Goal: Information Seeking & Learning: Check status

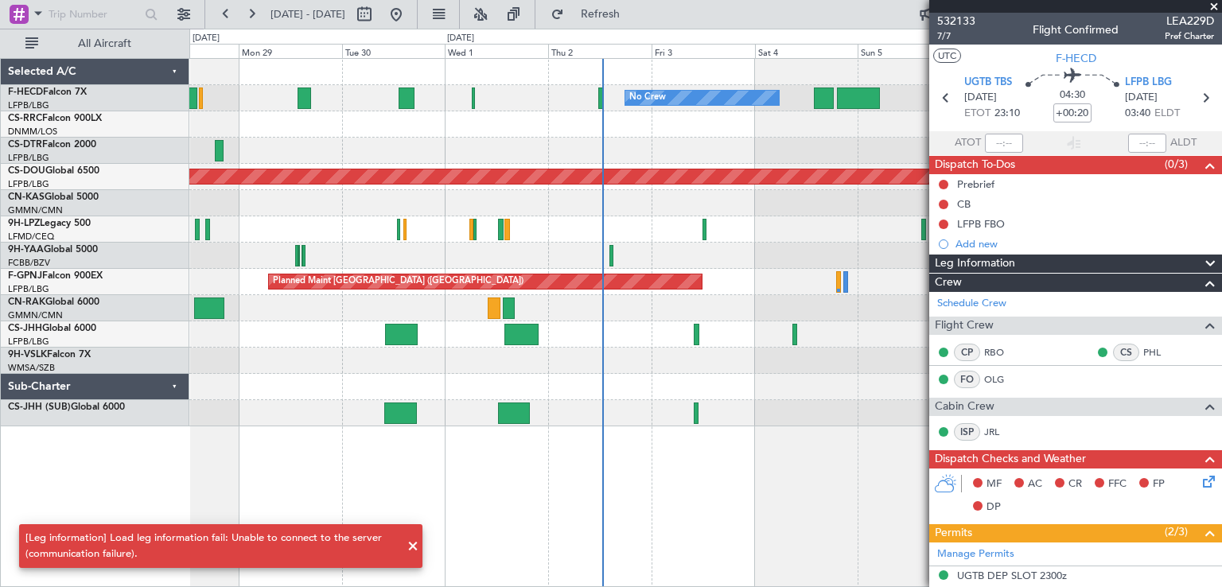
scroll to position [159, 0]
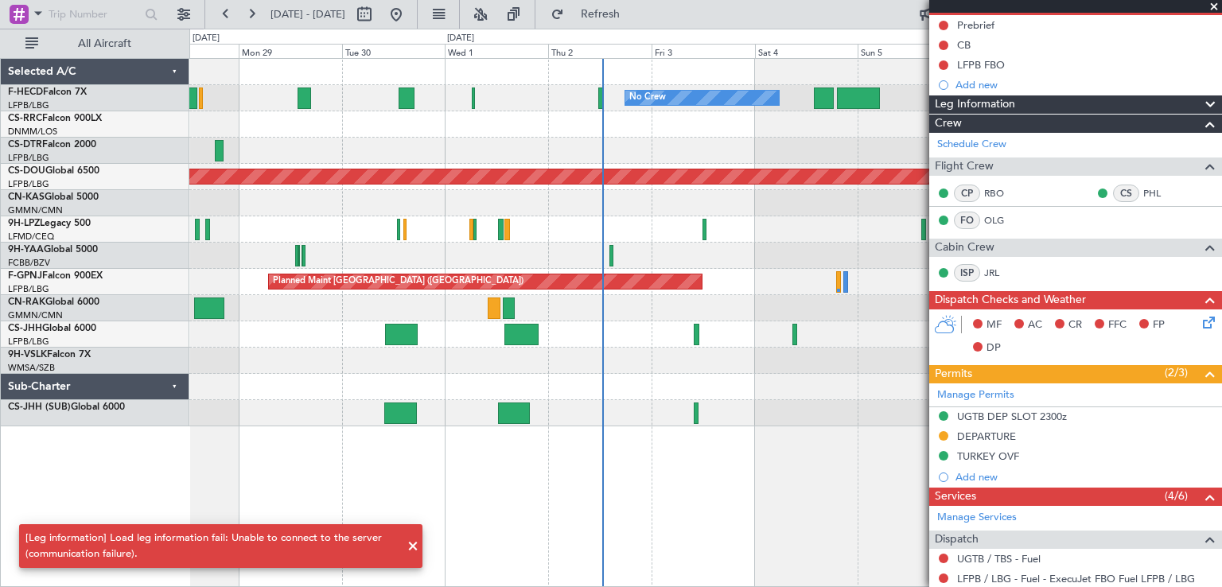
click at [417, 538] on span at bounding box center [412, 546] width 19 height 19
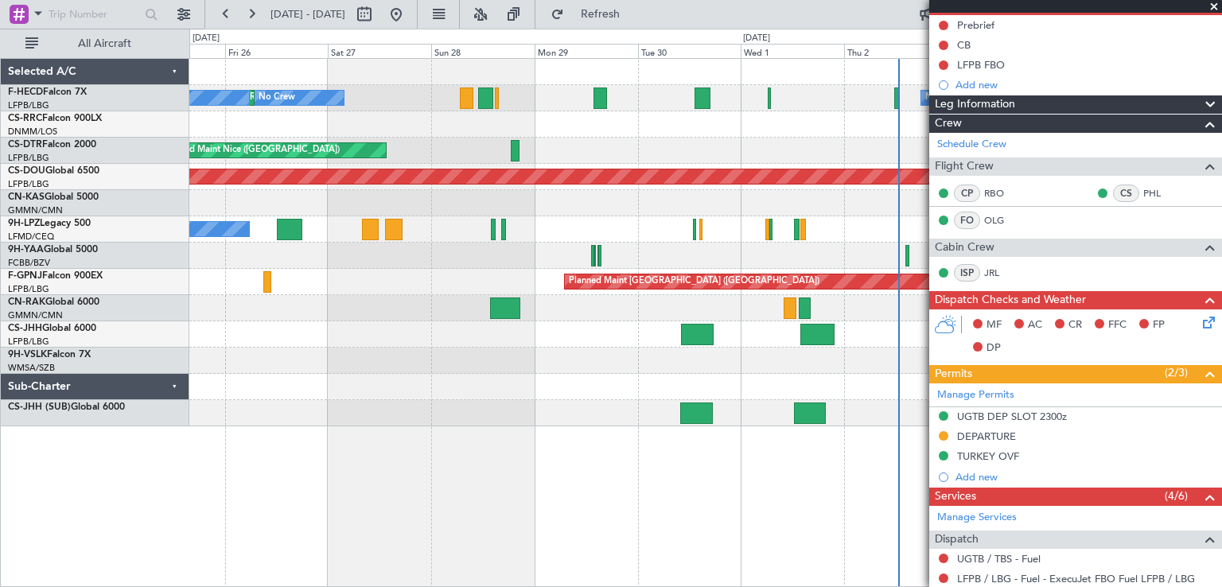
click at [640, 265] on div at bounding box center [705, 256] width 1032 height 26
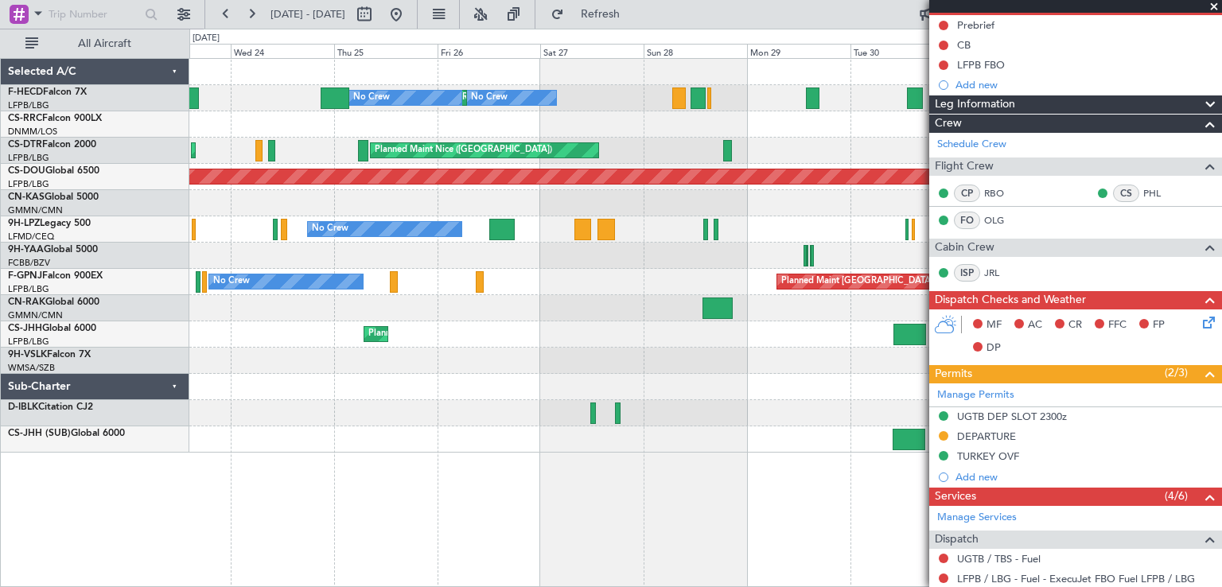
click at [675, 309] on div "No Crew No Crew Planned Maint [GEOGRAPHIC_DATA] ([GEOGRAPHIC_DATA]) No Crew No …" at bounding box center [705, 256] width 1032 height 394
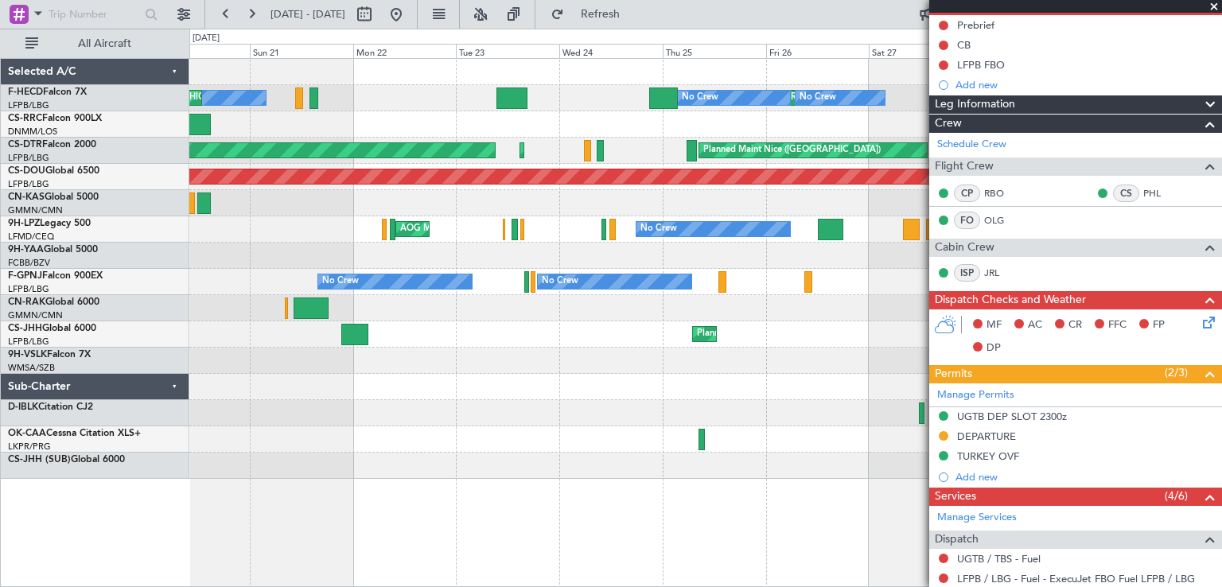
click at [799, 201] on div "Planned Maint [GEOGRAPHIC_DATA] ([GEOGRAPHIC_DATA]) No Crew No Crew No Crew Pla…" at bounding box center [705, 269] width 1032 height 420
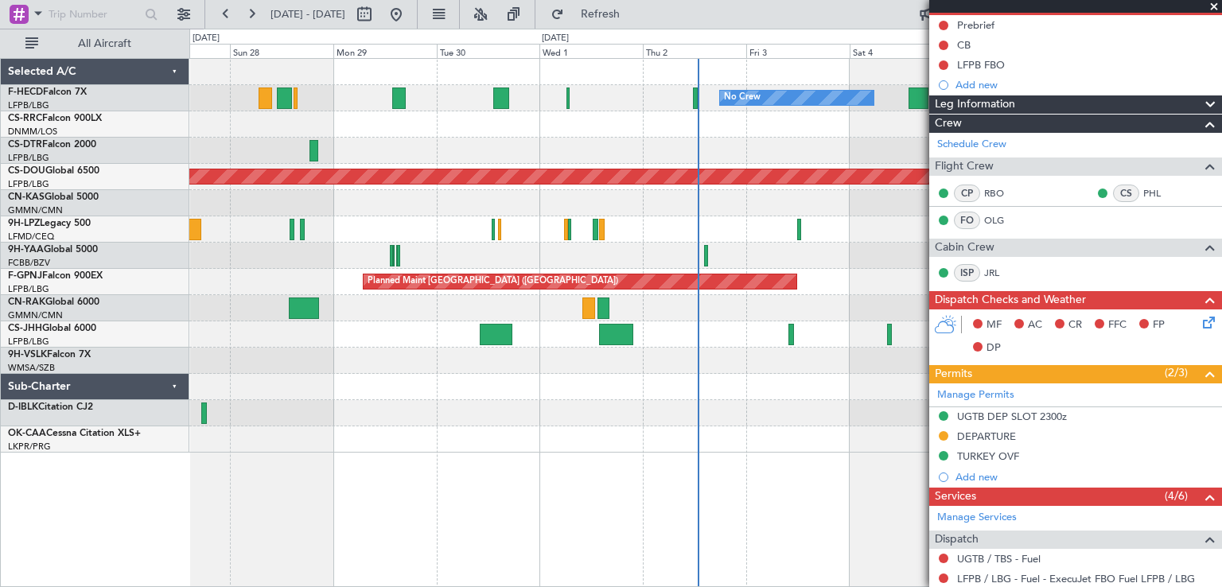
click at [191, 271] on div "No Crew No Crew Planned Maint [GEOGRAPHIC_DATA] ([GEOGRAPHIC_DATA]) No Crew [GE…" at bounding box center [705, 256] width 1032 height 394
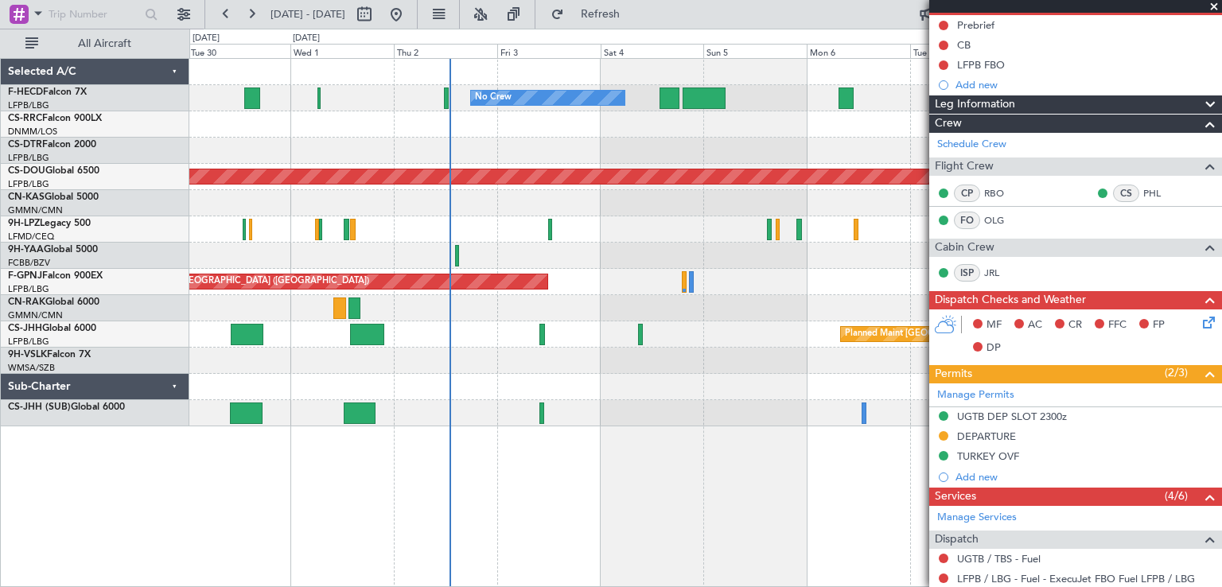
click at [515, 401] on div "No Crew No Crew [GEOGRAPHIC_DATA] ([GEOGRAPHIC_DATA]) Planned Maint [GEOGRAPHIC…" at bounding box center [705, 243] width 1032 height 368
click at [1221, 343] on article "532133 7/7 Flight Confirmed LEA229D Pref Charter UTC F-HECD UGTB TBS [DATE] ETO…" at bounding box center [1075, 300] width 293 height 574
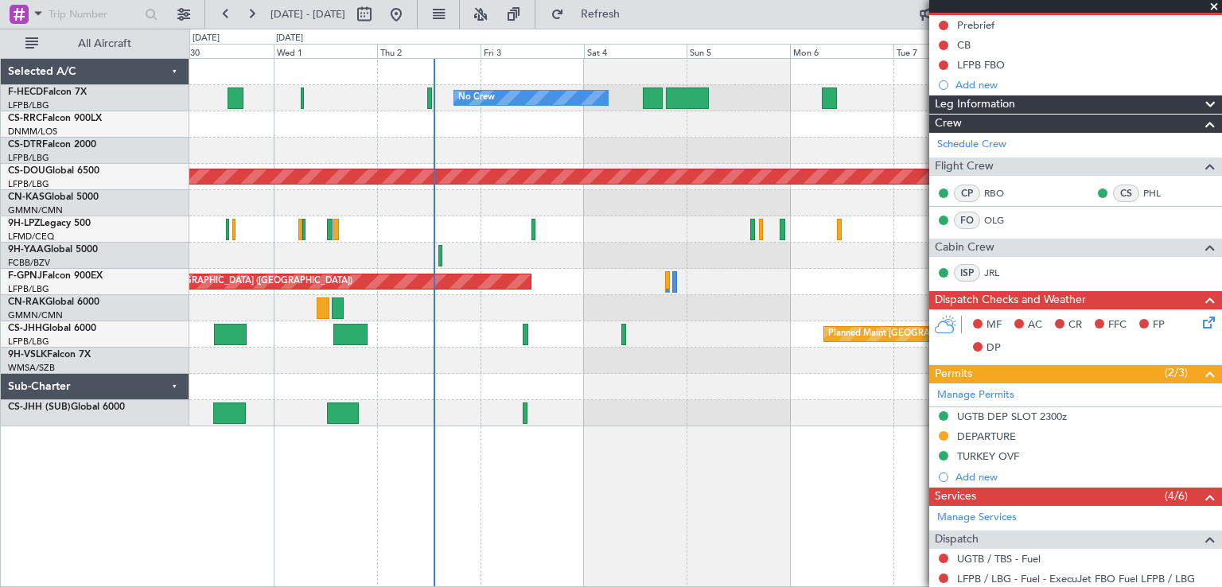
click at [383, 166] on div "No Crew No Crew Planned Maint [GEOGRAPHIC_DATA] ([GEOGRAPHIC_DATA]) Planned Mai…" at bounding box center [705, 243] width 1032 height 368
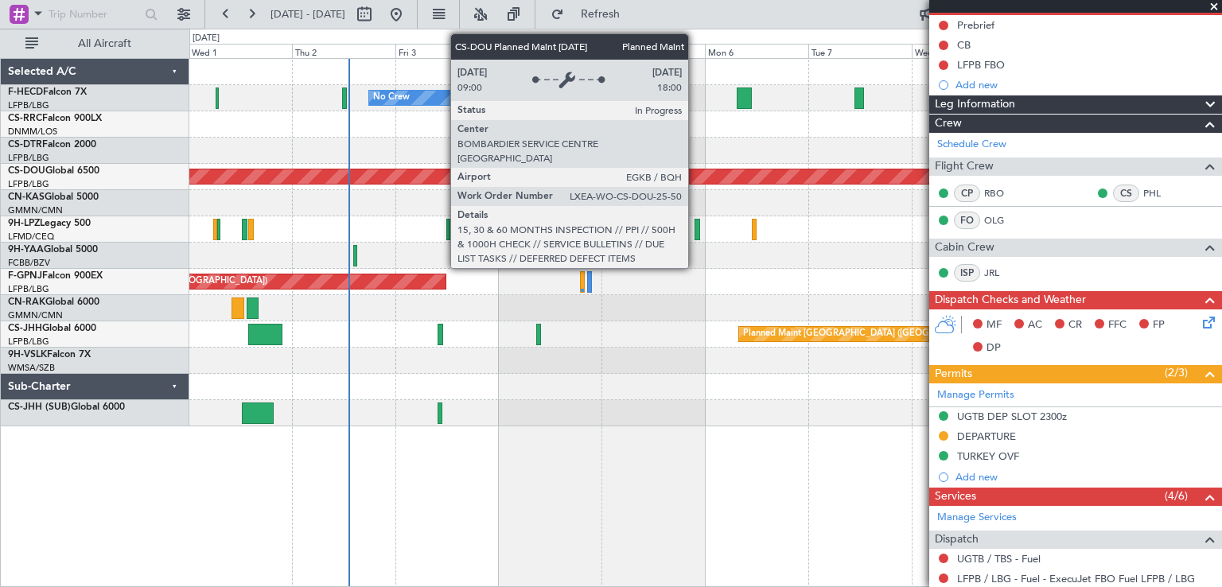
click at [574, 189] on div "Planned Maint London ([GEOGRAPHIC_DATA])" at bounding box center [705, 177] width 1032 height 26
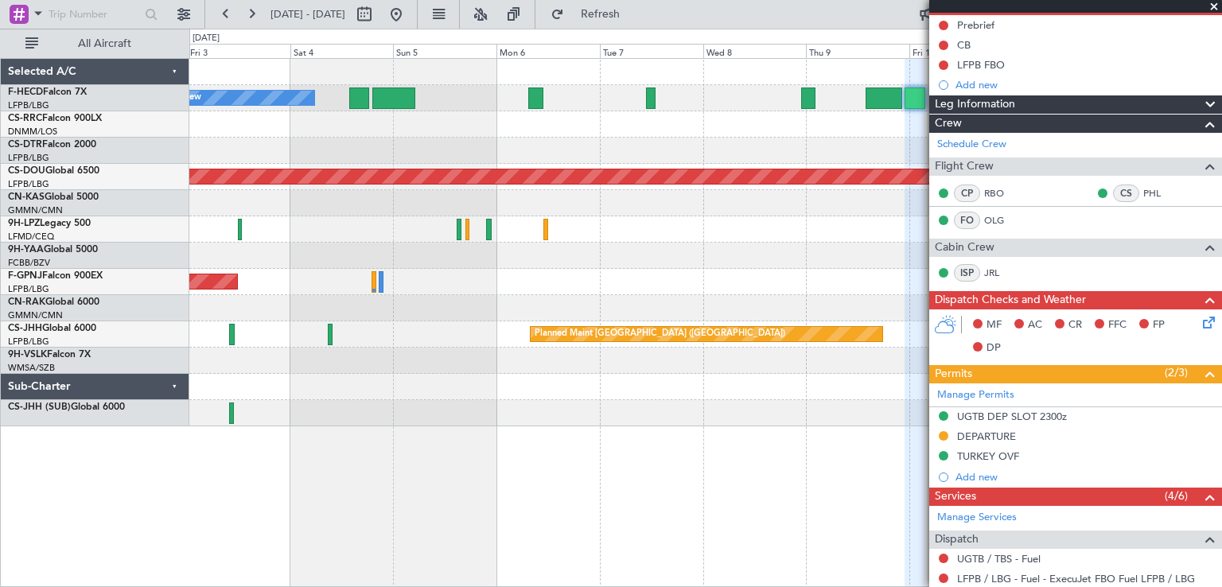
click at [473, 146] on div "No Crew No Crew Planned Maint [GEOGRAPHIC_DATA] ([GEOGRAPHIC_DATA]) Planned Mai…" at bounding box center [705, 243] width 1032 height 368
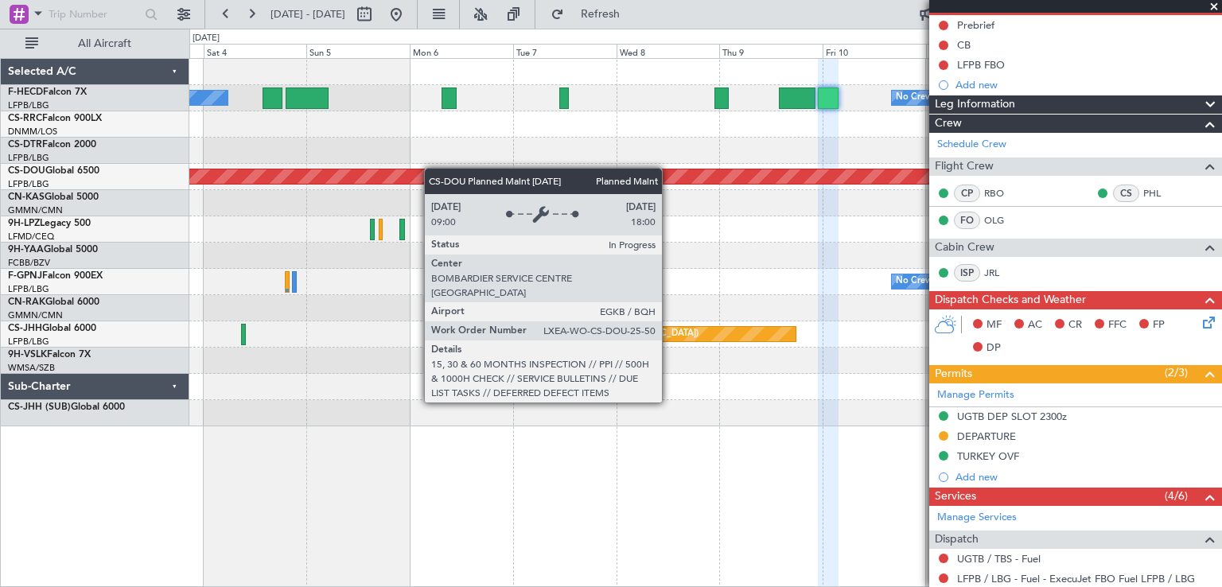
click at [418, 169] on div "No Crew No Crew Planned Maint [GEOGRAPHIC_DATA] ([GEOGRAPHIC_DATA]) Planned Mai…" at bounding box center [705, 243] width 1032 height 368
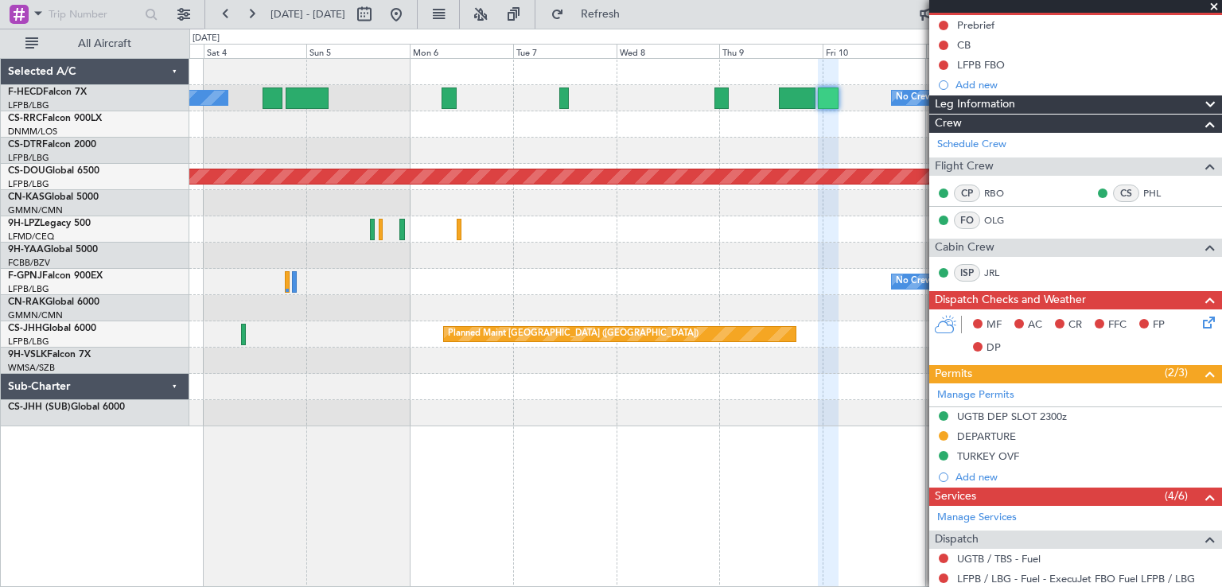
click at [458, 208] on div at bounding box center [705, 203] width 1032 height 26
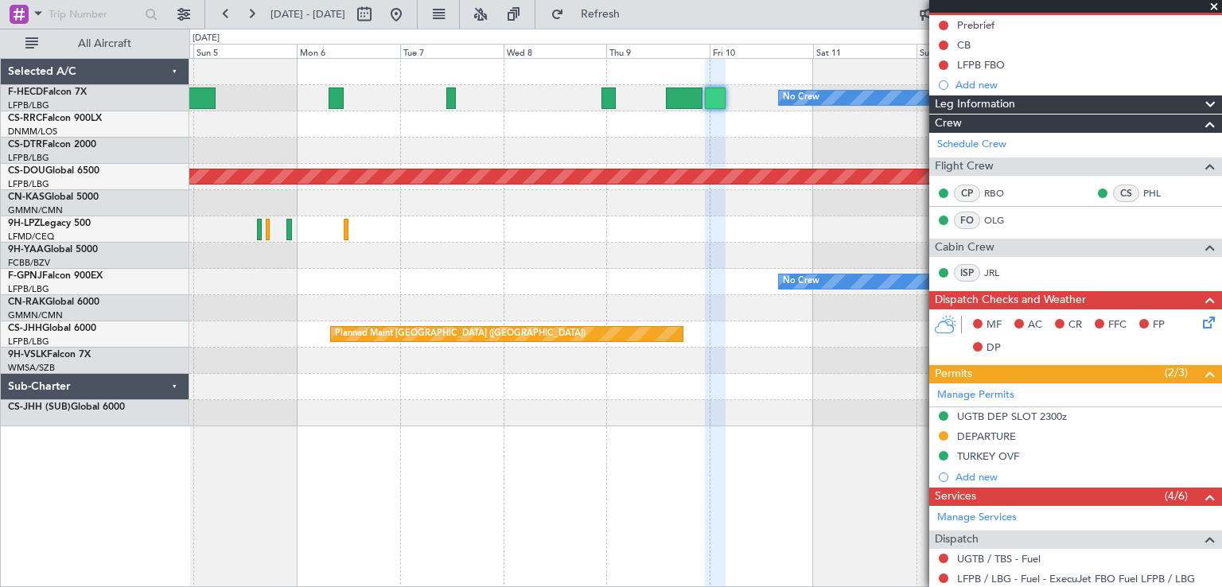
click at [589, 136] on div "No Crew Planned Maint [GEOGRAPHIC_DATA] ([GEOGRAPHIC_DATA]) No Crew Planned Mai…" at bounding box center [705, 243] width 1032 height 368
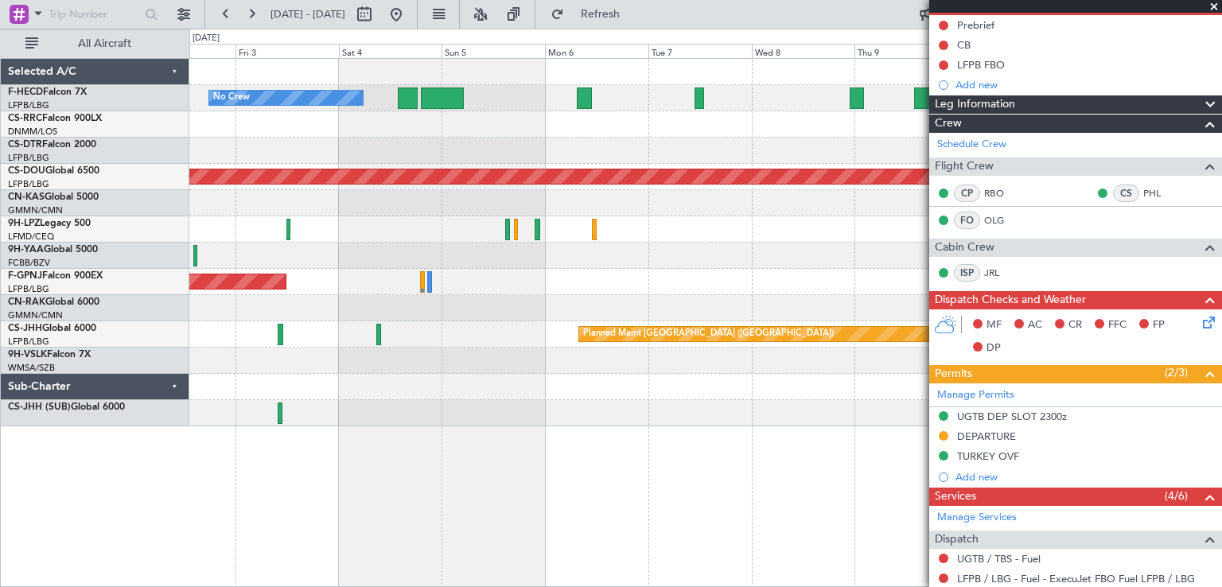
click at [1213, 3] on span at bounding box center [1214, 7] width 16 height 14
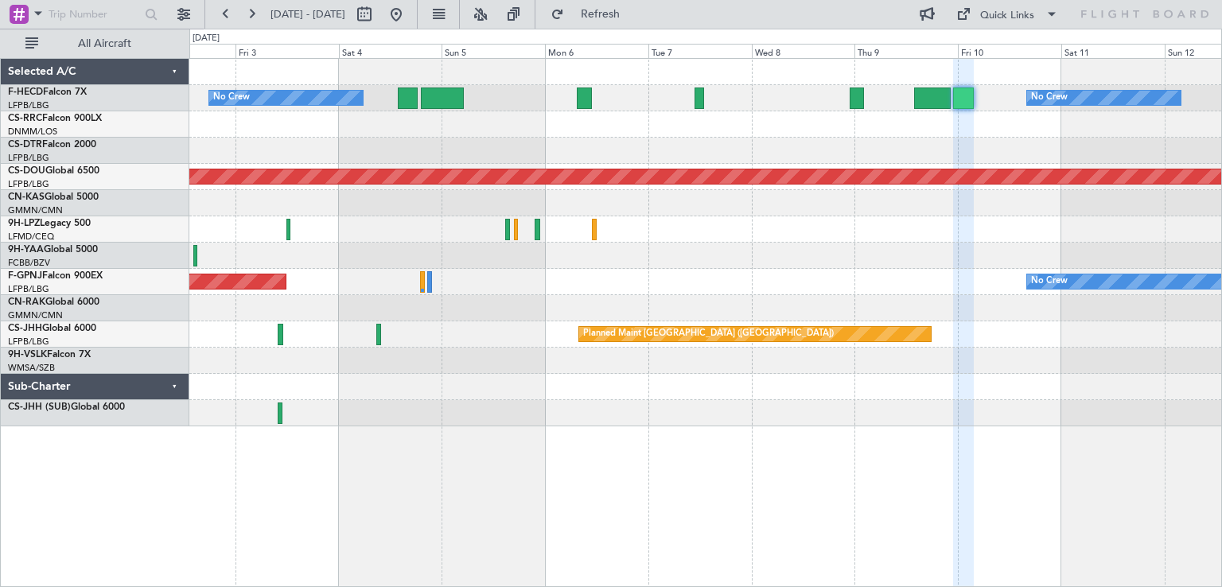
type input "0"
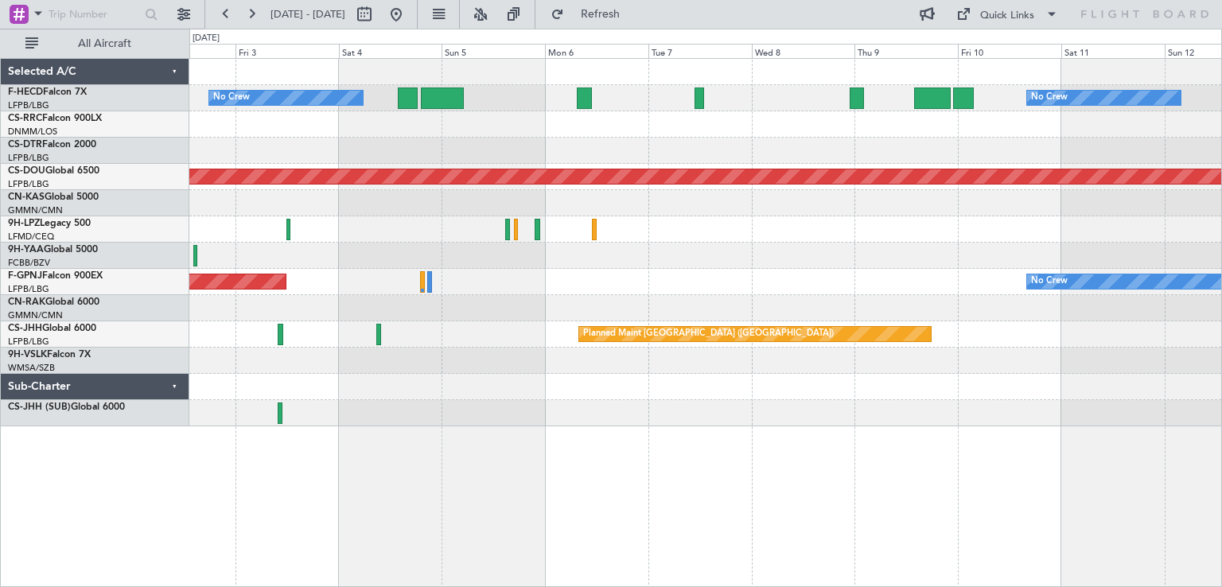
scroll to position [0, 0]
click at [767, 161] on div at bounding box center [705, 151] width 1032 height 26
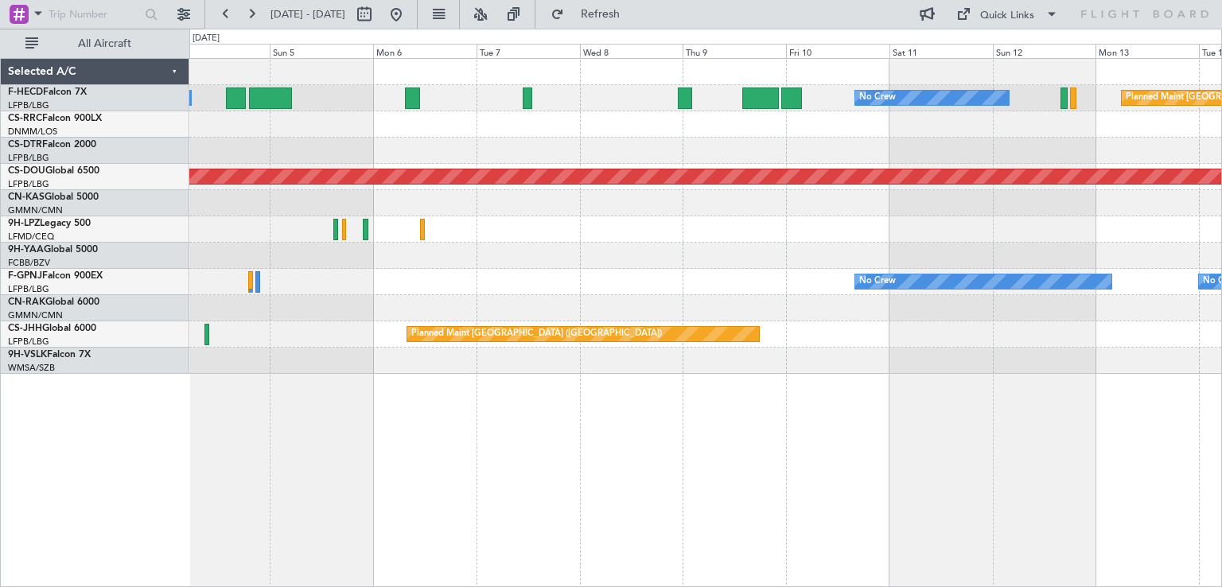
click at [753, 157] on div at bounding box center [705, 151] width 1032 height 26
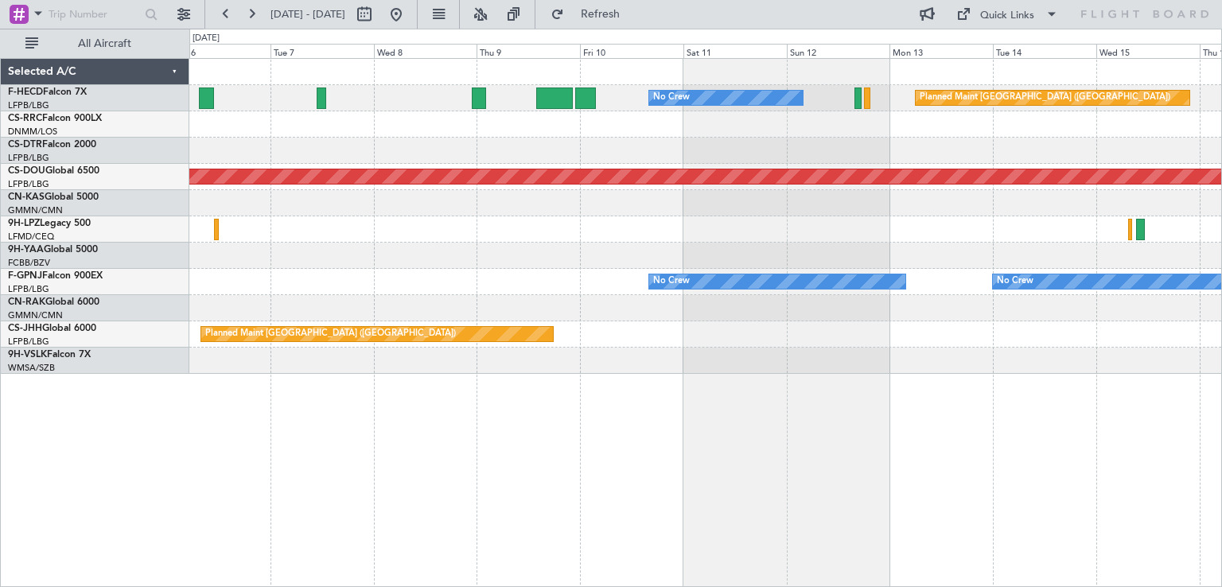
click at [590, 160] on div "Planned Maint [GEOGRAPHIC_DATA] ([GEOGRAPHIC_DATA]) No Crew No Crew Planned Mai…" at bounding box center [705, 216] width 1032 height 315
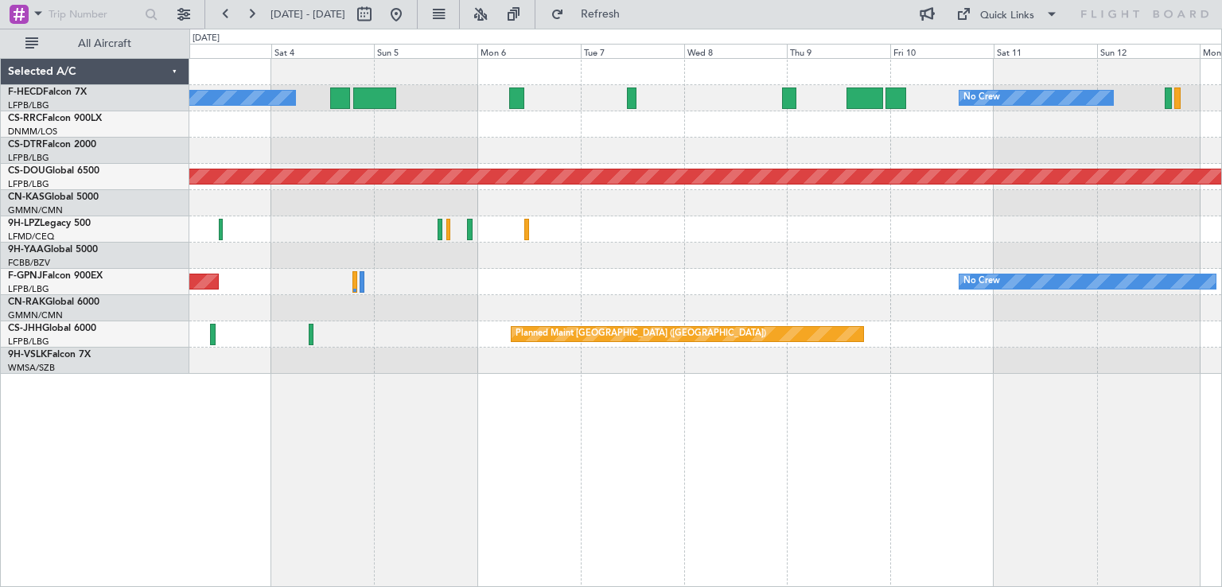
click at [686, 244] on div "No Crew No Crew Planned Maint [GEOGRAPHIC_DATA] ([GEOGRAPHIC_DATA]) Planned Mai…" at bounding box center [705, 216] width 1032 height 315
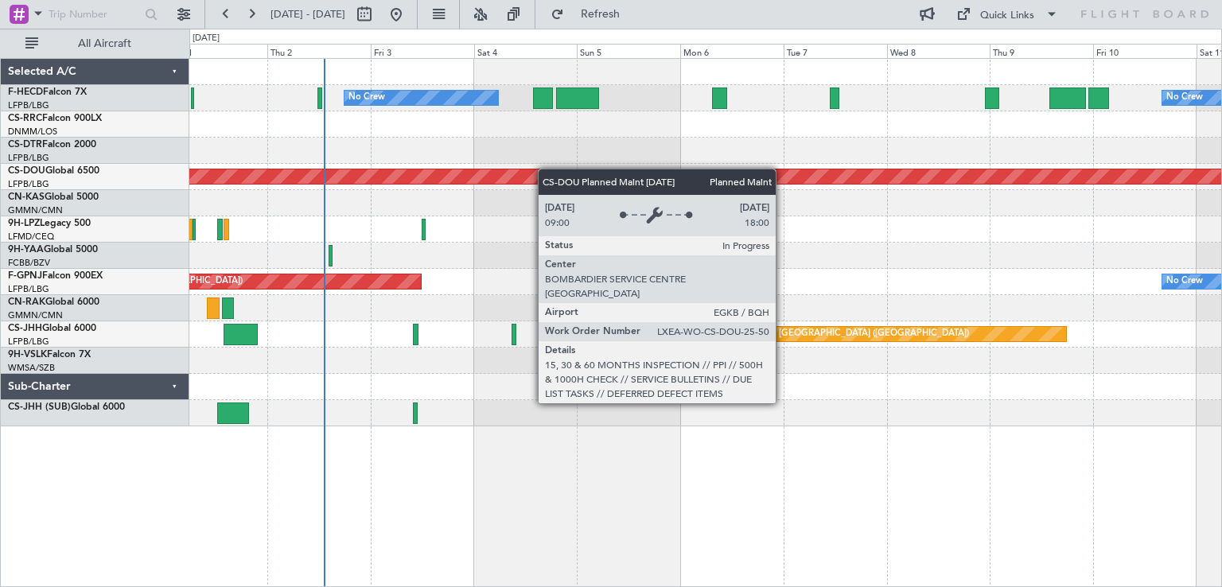
click at [575, 169] on div "No Crew No Crew Planned Maint [GEOGRAPHIC_DATA] ([GEOGRAPHIC_DATA]) Planned Mai…" at bounding box center [705, 243] width 1032 height 368
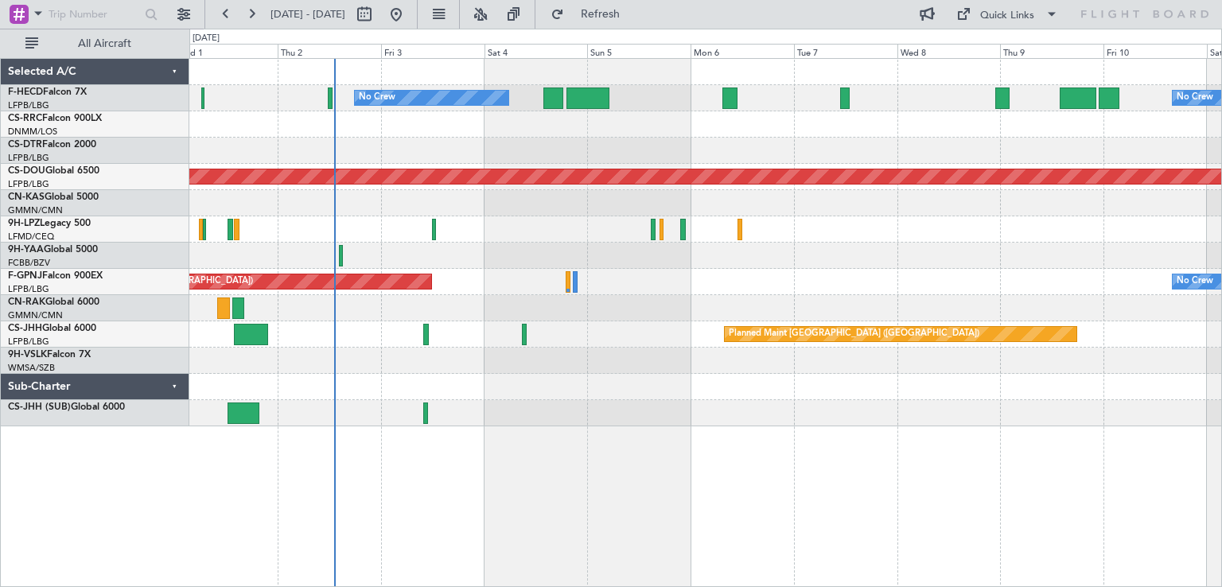
click at [731, 167] on div "No Crew No Crew Planned Maint [GEOGRAPHIC_DATA] ([GEOGRAPHIC_DATA]) Planned Mai…" at bounding box center [705, 243] width 1032 height 368
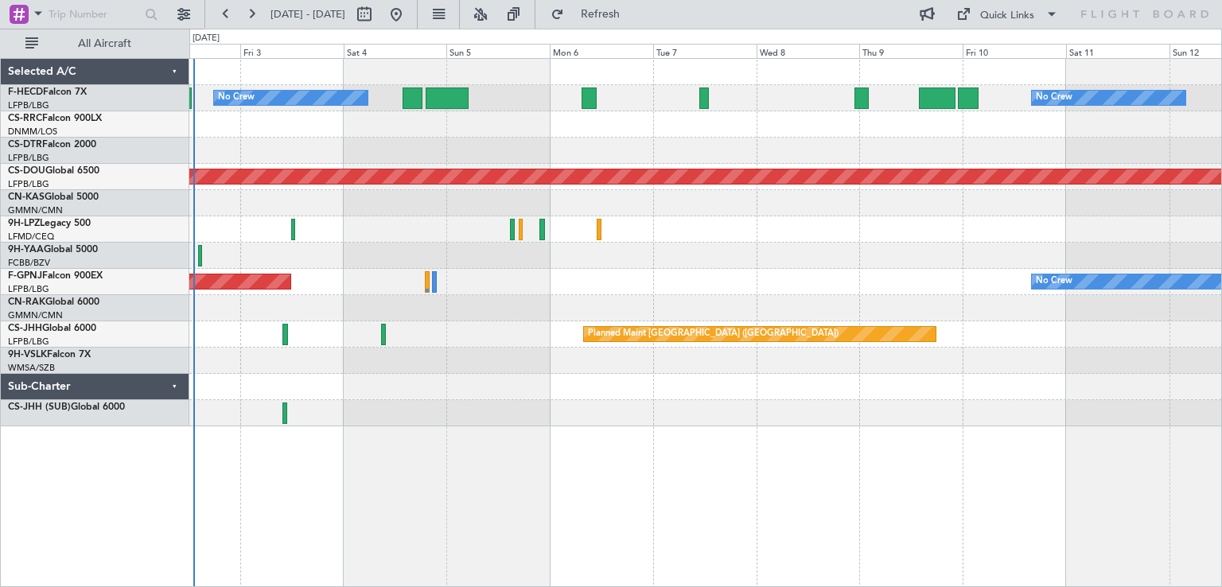
click at [835, 142] on div at bounding box center [705, 151] width 1032 height 26
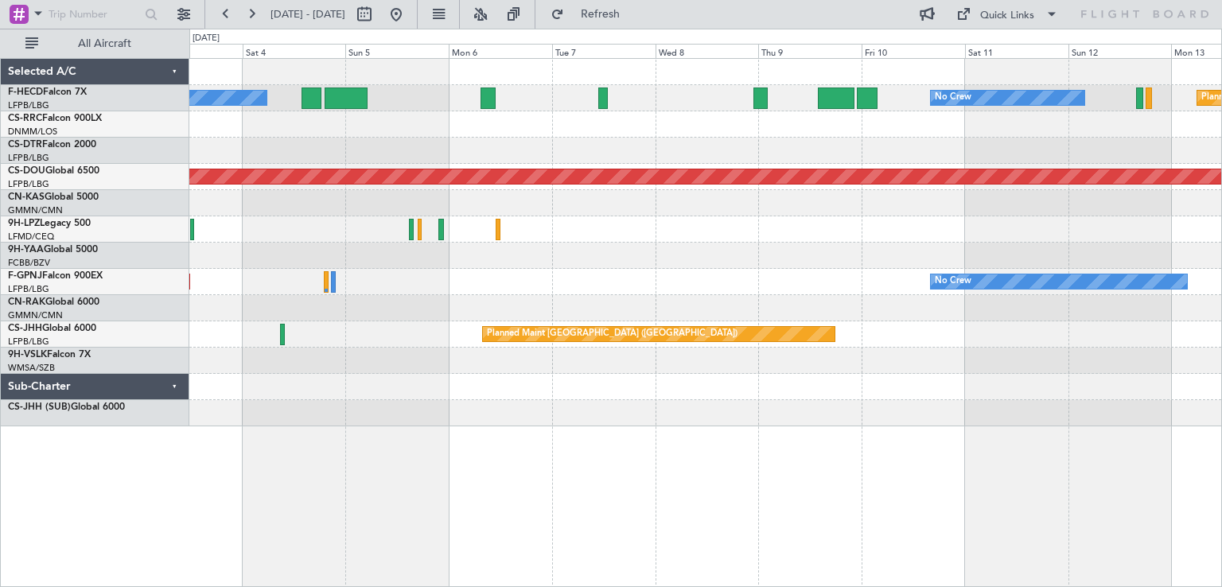
click at [610, 158] on div at bounding box center [705, 151] width 1032 height 26
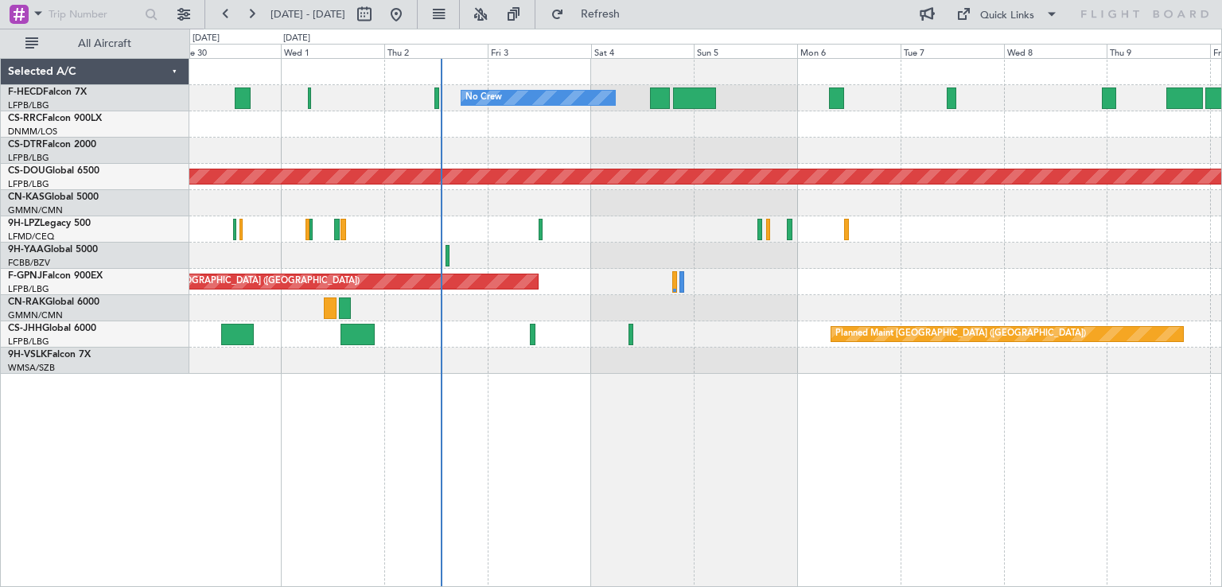
click at [864, 348] on div "No Crew No Crew Planned Maint [GEOGRAPHIC_DATA] ([GEOGRAPHIC_DATA]) Planned Mai…" at bounding box center [705, 216] width 1032 height 315
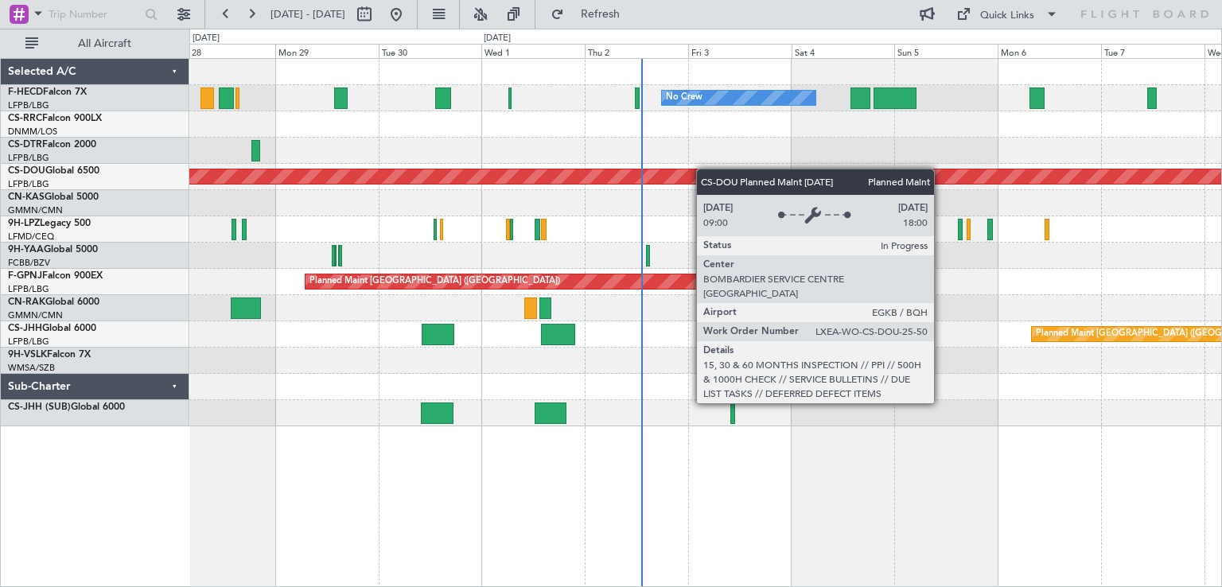
click at [889, 189] on div "No Crew No Crew No Crew Planned Maint [GEOGRAPHIC_DATA] ([GEOGRAPHIC_DATA]) No …" at bounding box center [705, 243] width 1032 height 368
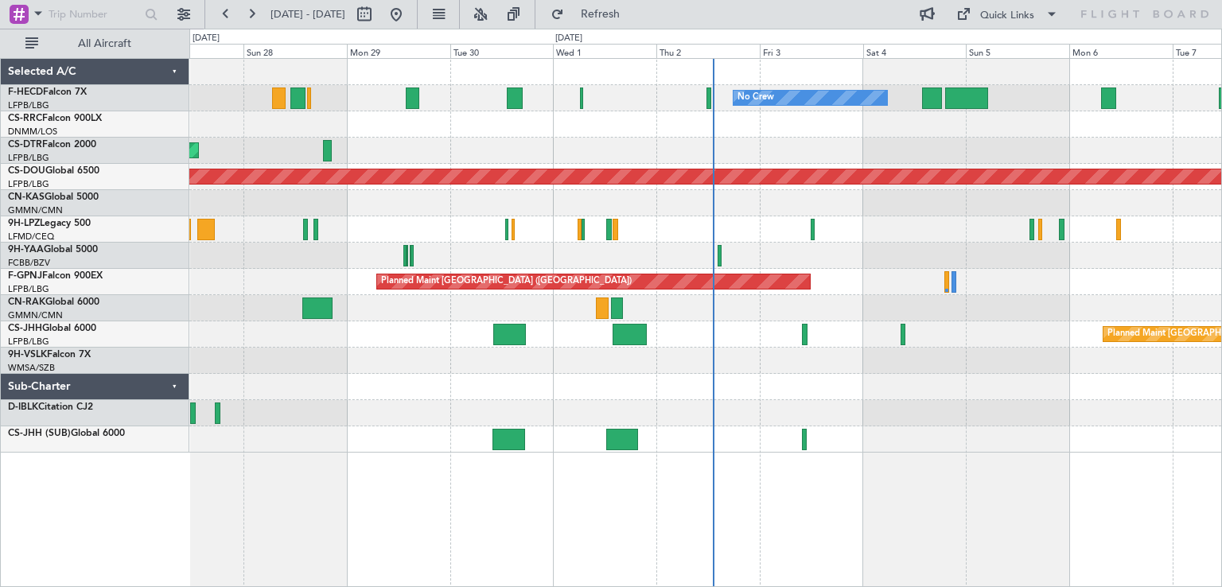
click at [778, 176] on div "No Crew No Crew Planned Maint [GEOGRAPHIC_DATA] ([GEOGRAPHIC_DATA]) No Crew [GE…" at bounding box center [705, 256] width 1032 height 394
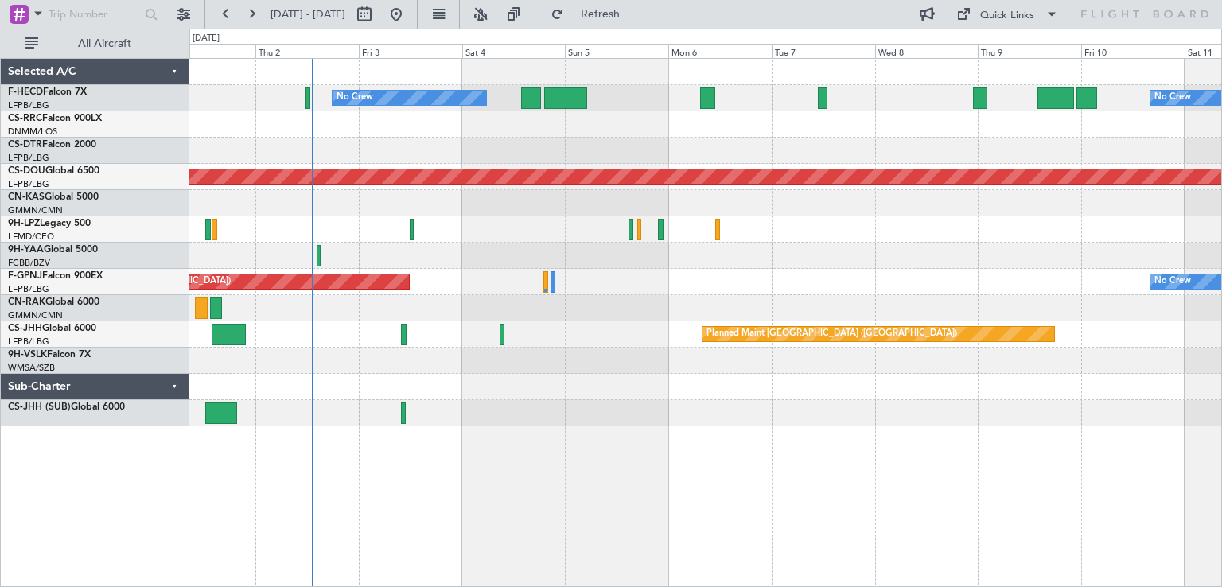
click at [776, 166] on div "No Crew No Crew Planned Maint [GEOGRAPHIC_DATA] ([GEOGRAPHIC_DATA]) Planned Mai…" at bounding box center [705, 243] width 1032 height 368
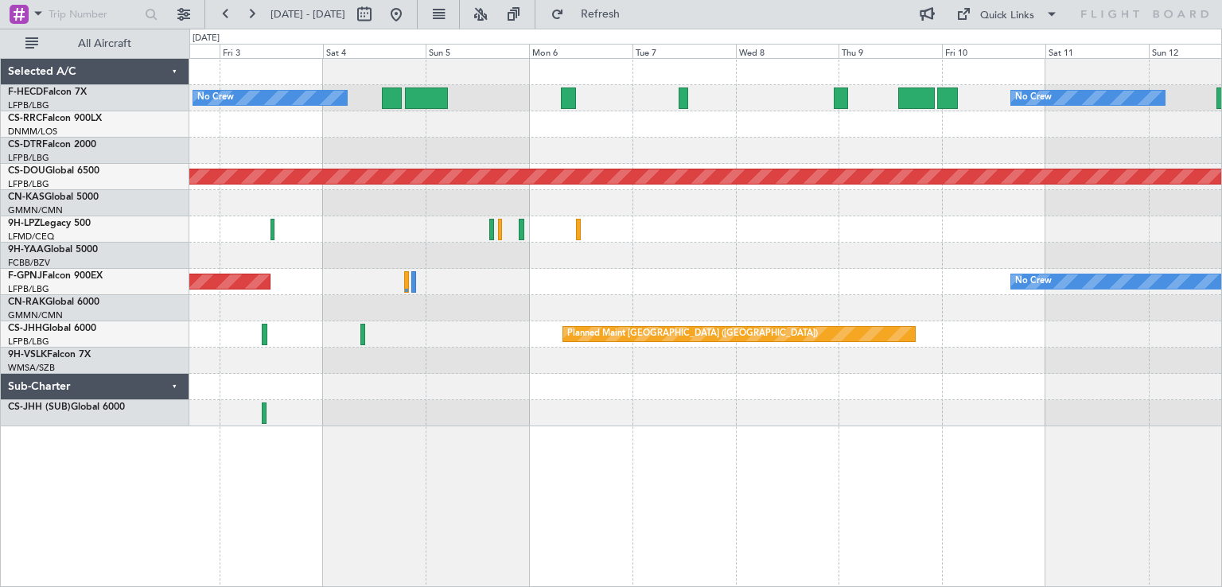
click at [716, 192] on div "No Crew No Crew Planned Maint [GEOGRAPHIC_DATA] ([GEOGRAPHIC_DATA]) Planned Mai…" at bounding box center [705, 243] width 1032 height 368
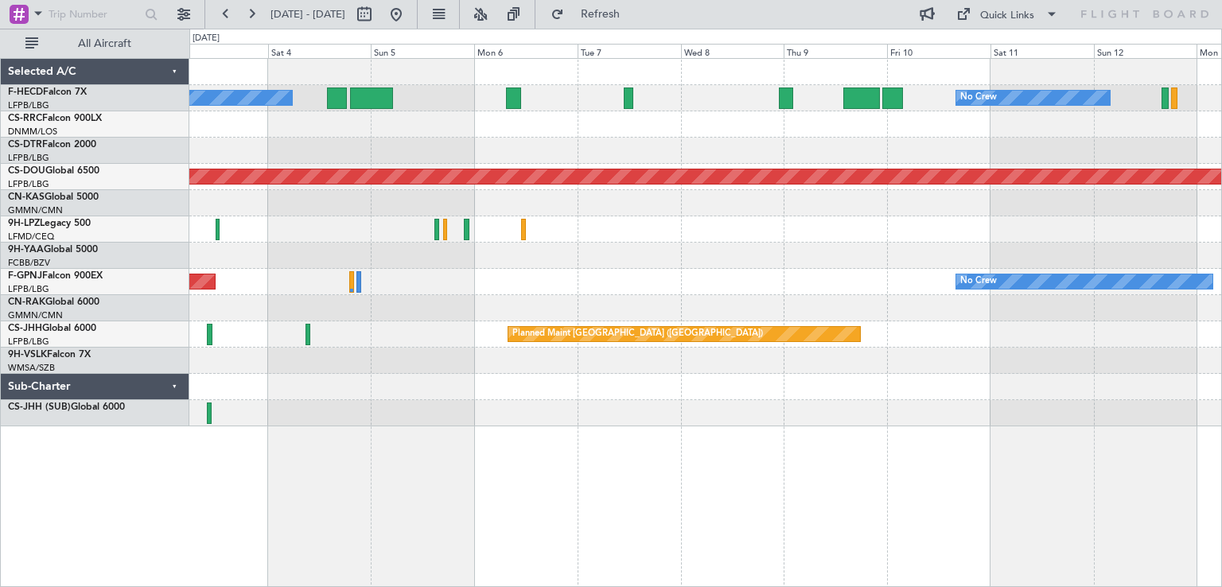
click at [773, 145] on div "No Crew No Crew Planned Maint [GEOGRAPHIC_DATA] ([GEOGRAPHIC_DATA]) Planned Mai…" at bounding box center [705, 243] width 1032 height 368
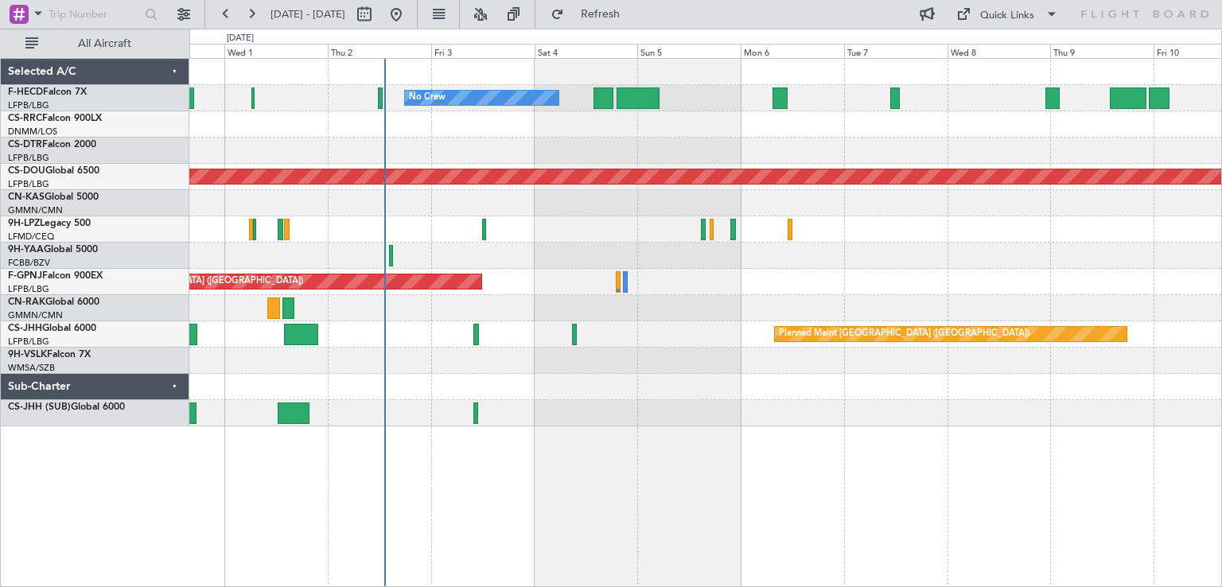
click at [869, 202] on div "No Crew No Crew Planned Maint [GEOGRAPHIC_DATA] ([GEOGRAPHIC_DATA]) Planned Mai…" at bounding box center [705, 243] width 1032 height 368
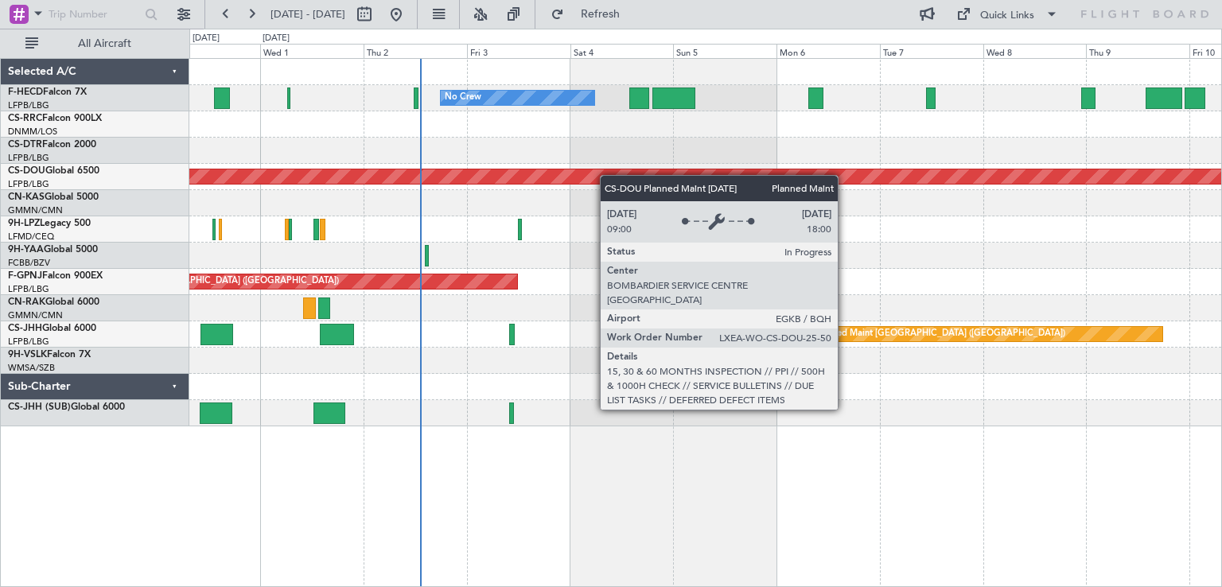
click at [934, 222] on div "No Crew No Crew Planned Maint [GEOGRAPHIC_DATA] ([GEOGRAPHIC_DATA]) Planned Mai…" at bounding box center [705, 243] width 1032 height 368
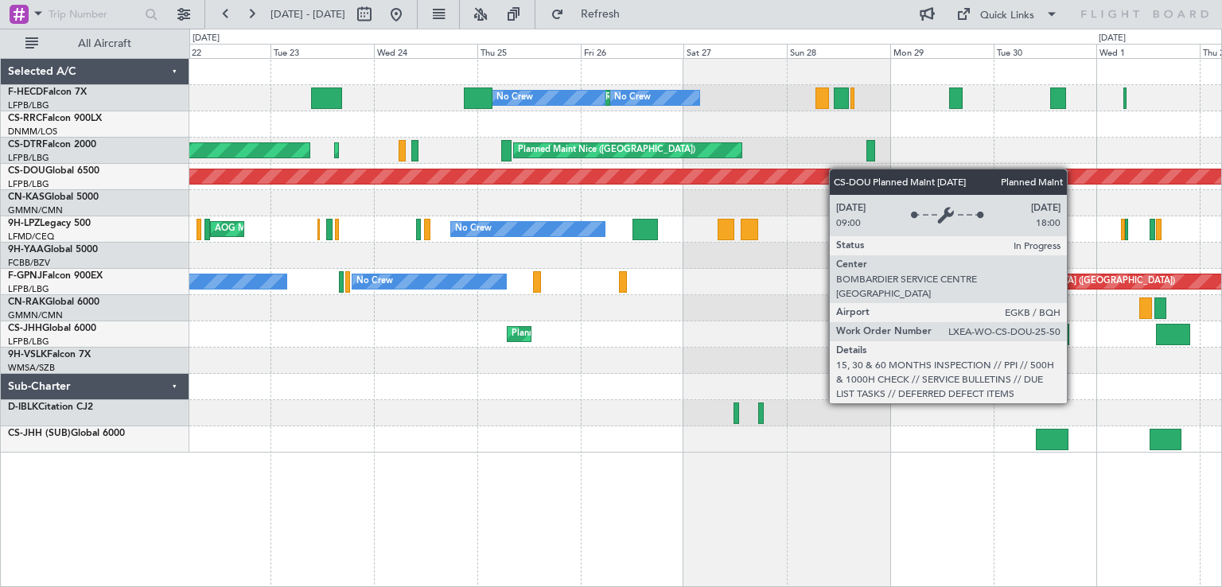
click at [646, 176] on div "Planned Maint London ([GEOGRAPHIC_DATA])" at bounding box center [705, 177] width 1032 height 26
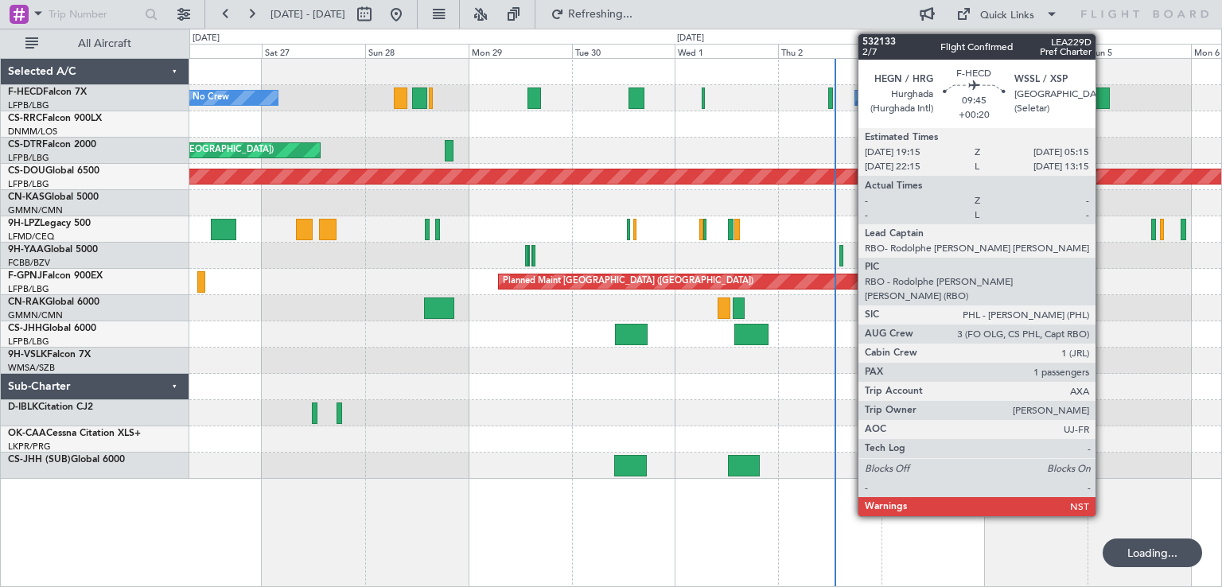
click at [916, 122] on div "No Crew No Crew Planned Maint [GEOGRAPHIC_DATA] ([GEOGRAPHIC_DATA]) No Crew [GE…" at bounding box center [705, 269] width 1032 height 420
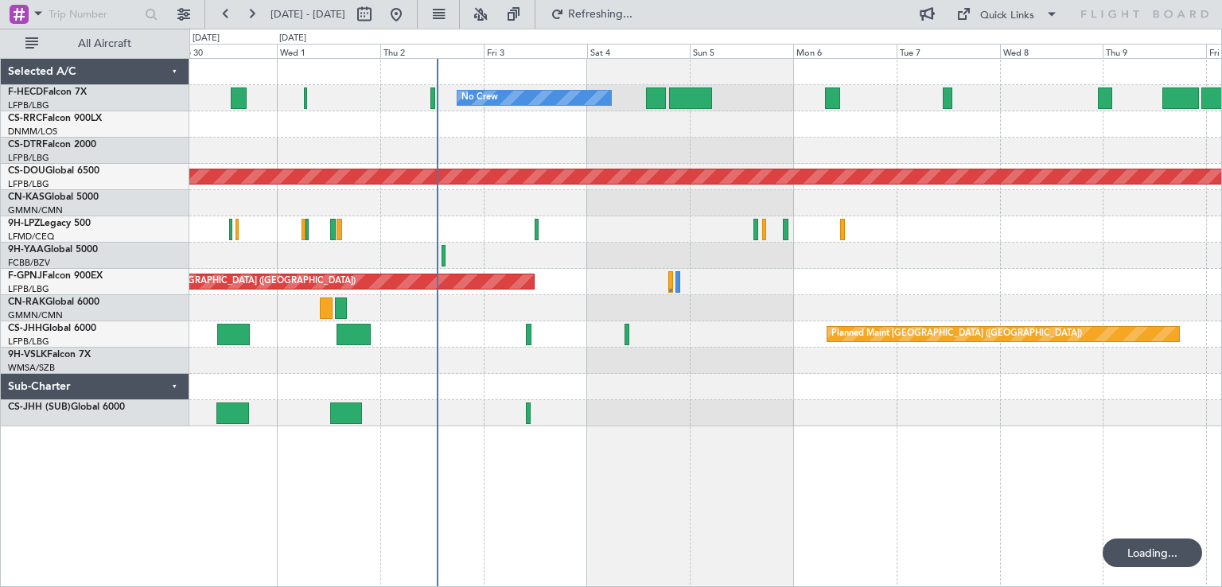
click at [804, 153] on div "No Crew No Crew Planned Maint [GEOGRAPHIC_DATA] ([GEOGRAPHIC_DATA]) Planned Mai…" at bounding box center [705, 243] width 1032 height 368
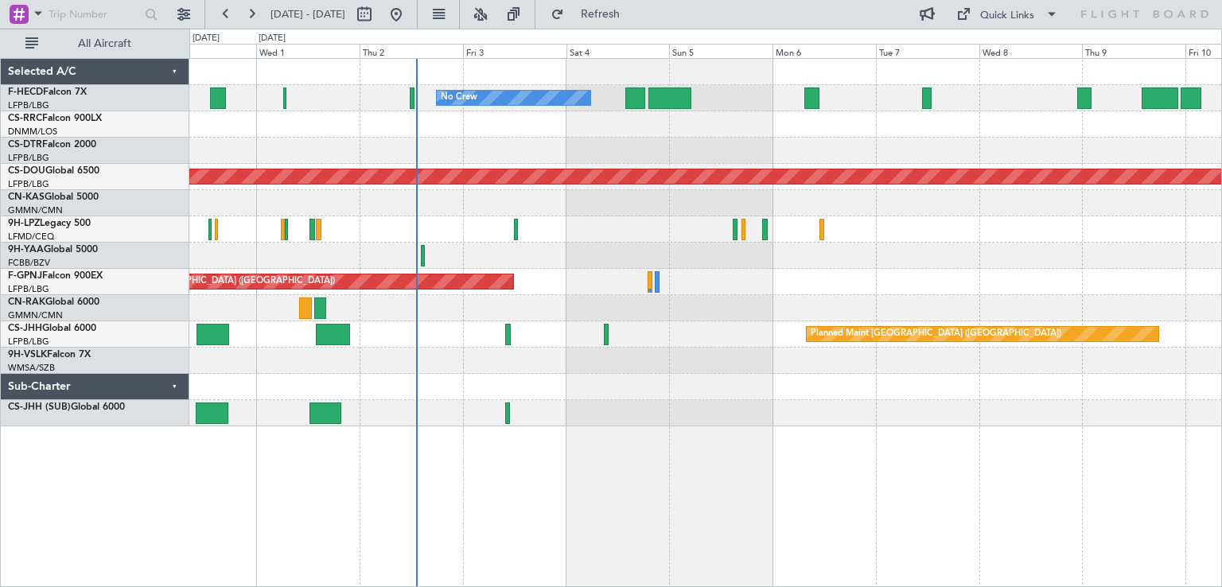
click at [749, 138] on div "No Crew No Crew Planned Maint [GEOGRAPHIC_DATA] ([GEOGRAPHIC_DATA]) Planned Mai…" at bounding box center [705, 243] width 1032 height 368
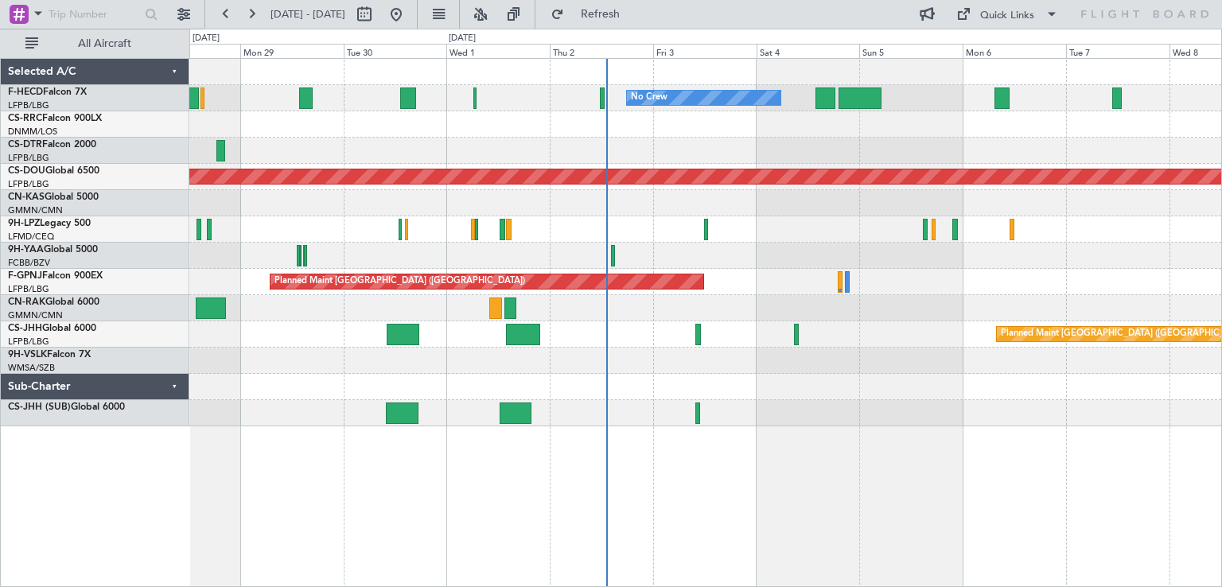
click at [791, 147] on div "Planned Maint Nice ([GEOGRAPHIC_DATA])" at bounding box center [705, 151] width 1032 height 26
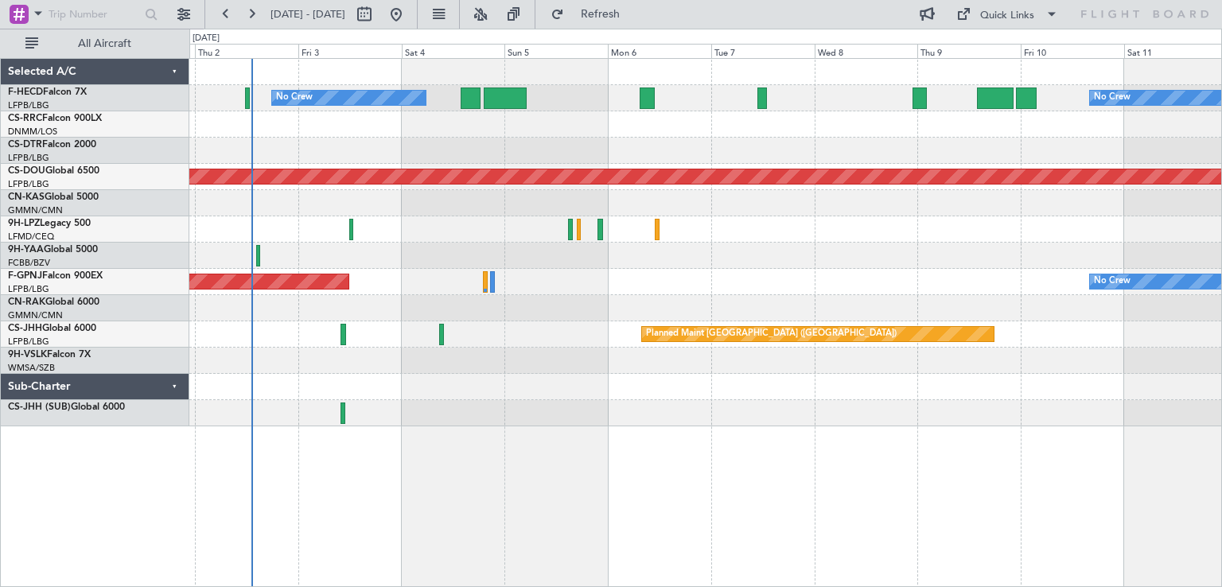
click at [467, 163] on div "No Crew No Crew Planned Maint [GEOGRAPHIC_DATA] ([GEOGRAPHIC_DATA]) Planned Mai…" at bounding box center [705, 243] width 1032 height 368
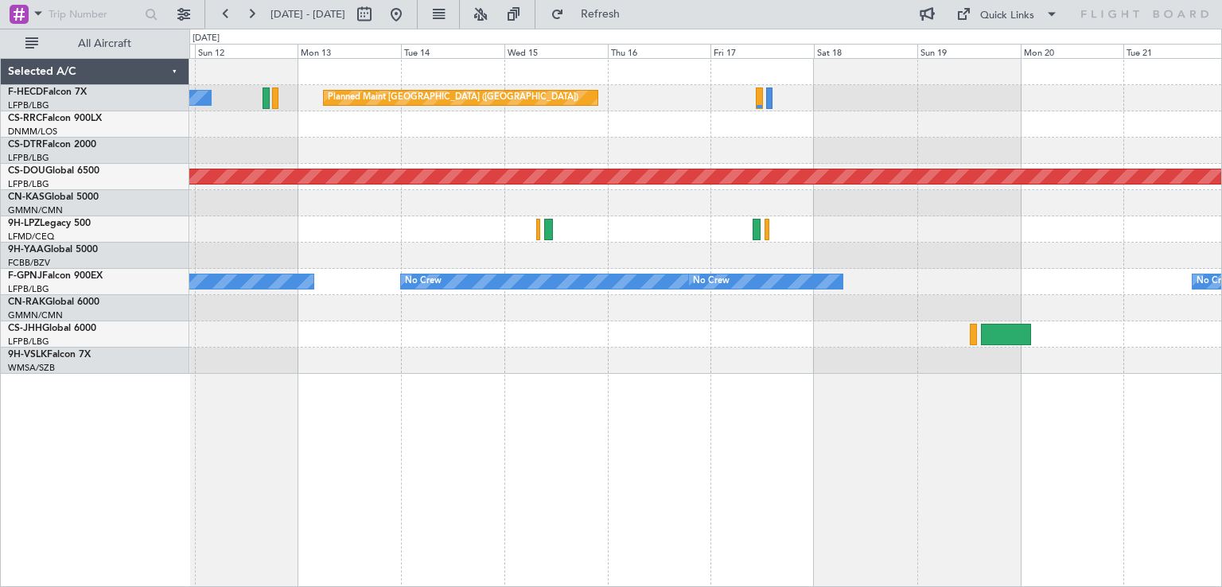
click at [382, 321] on div "Planned Maint [GEOGRAPHIC_DATA] ([GEOGRAPHIC_DATA]) No Crew Planned Maint [GEOG…" at bounding box center [705, 216] width 1032 height 315
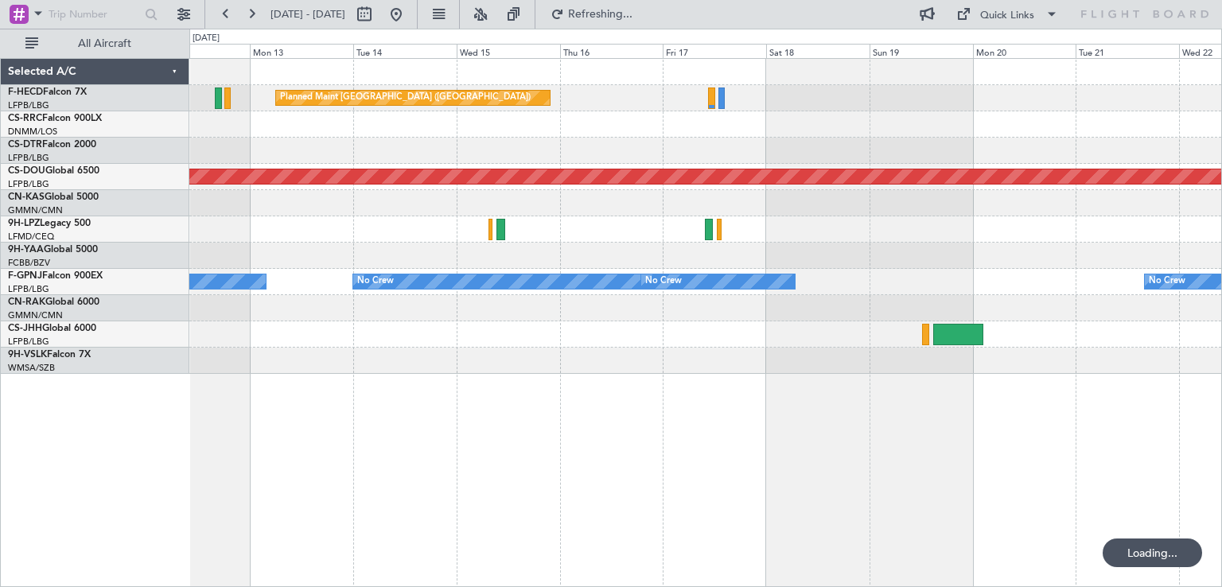
click at [1221, 115] on div "Planned Maint [GEOGRAPHIC_DATA] ([GEOGRAPHIC_DATA]) No Crew Planned Maint [GEOG…" at bounding box center [611, 308] width 1222 height 558
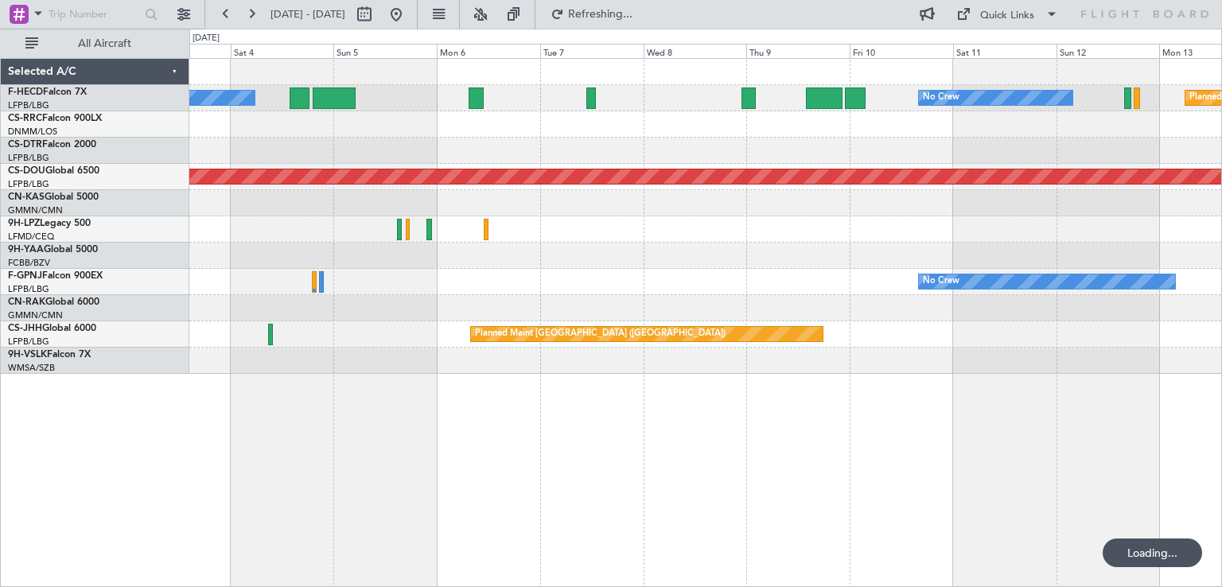
click at [1047, 66] on div "Planned Maint [GEOGRAPHIC_DATA] ([GEOGRAPHIC_DATA]) No Crew No Crew Planned Mai…" at bounding box center [705, 216] width 1032 height 315
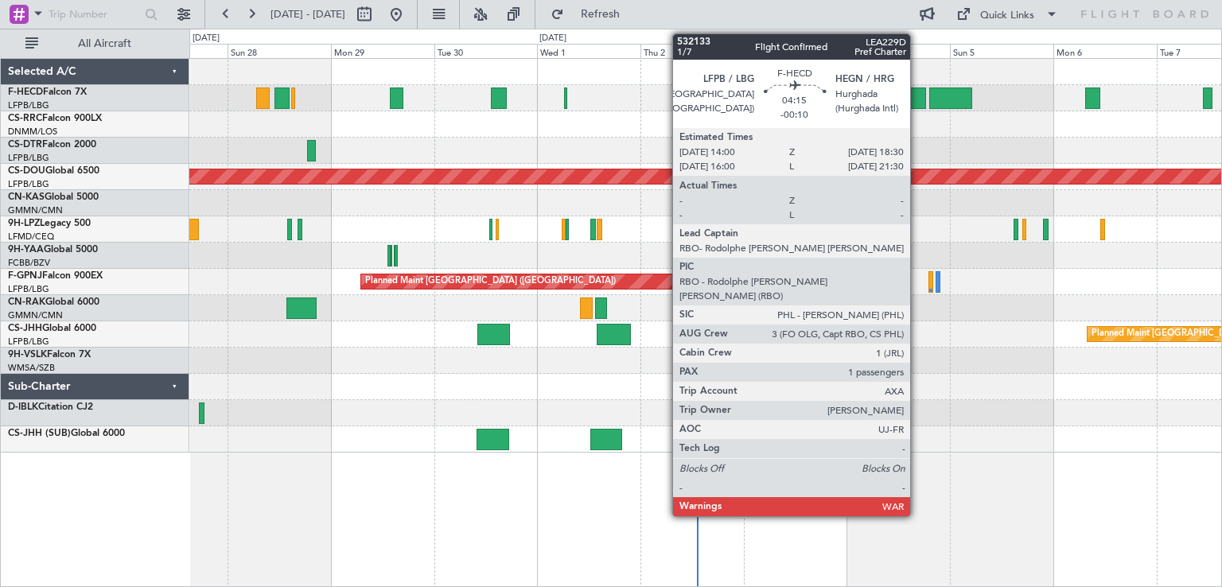
click at [631, 118] on div at bounding box center [705, 124] width 1032 height 26
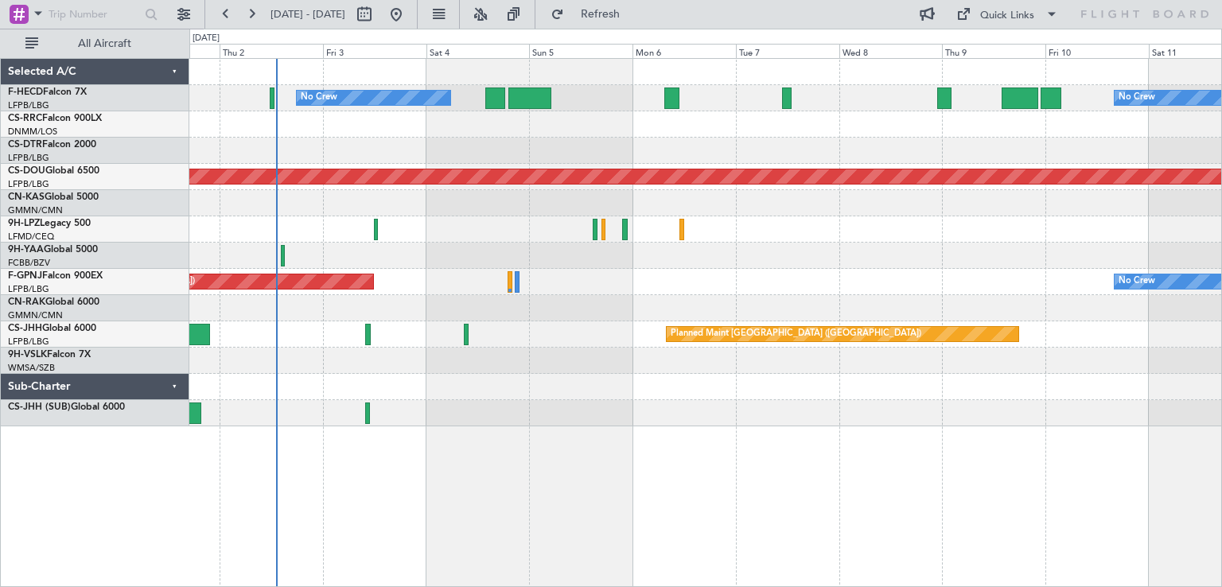
click at [561, 159] on div at bounding box center [705, 151] width 1032 height 26
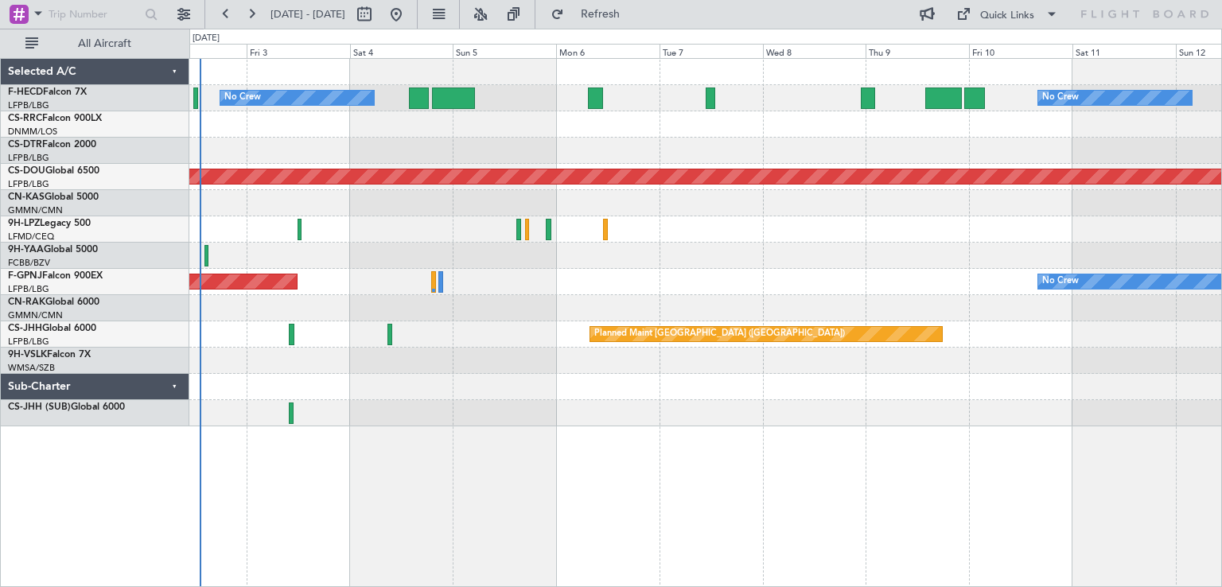
click at [808, 180] on div "No Crew No Crew Planned Maint [GEOGRAPHIC_DATA] ([GEOGRAPHIC_DATA]) Planned Mai…" at bounding box center [705, 243] width 1032 height 368
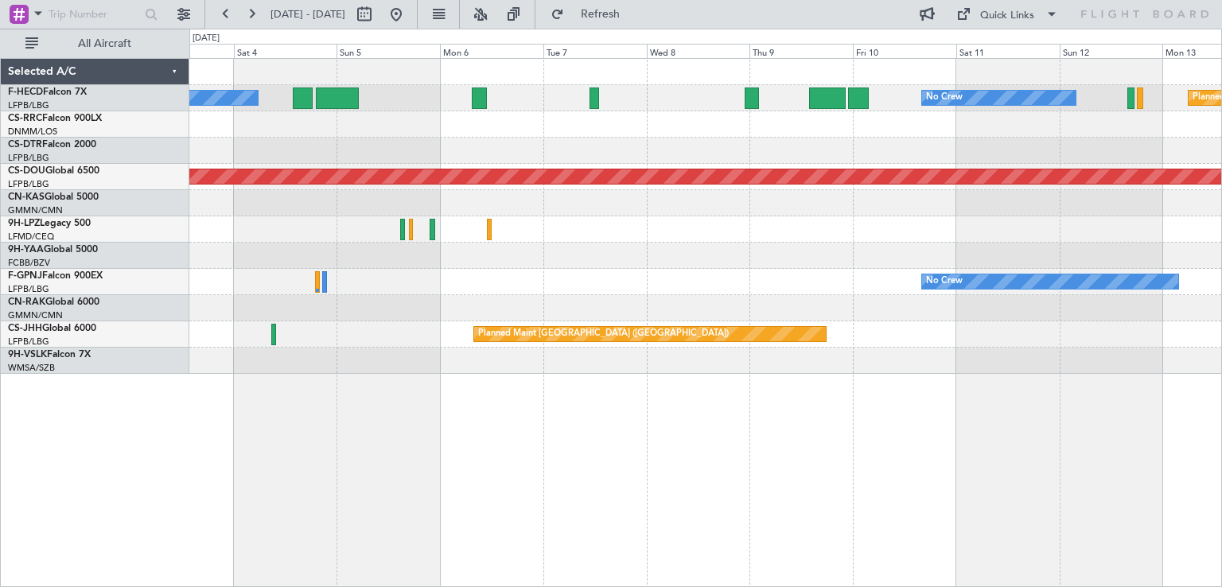
click at [1040, 122] on div "No Crew No Crew Planned Maint [GEOGRAPHIC_DATA] ([GEOGRAPHIC_DATA]) Planned Mai…" at bounding box center [705, 216] width 1032 height 315
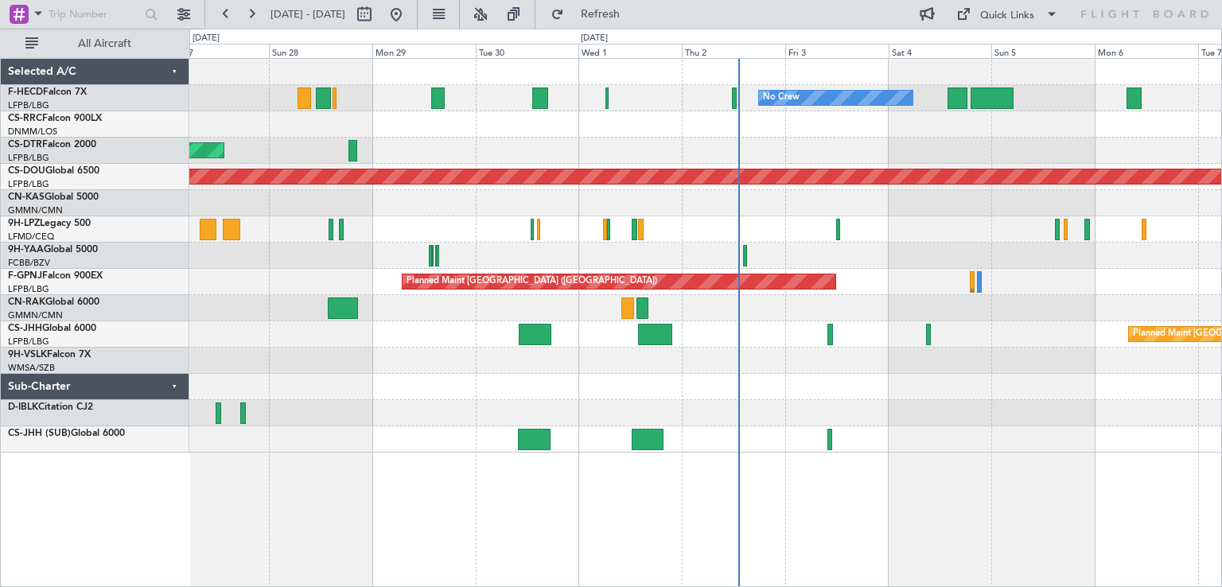
click at [818, 239] on div "No Crew No Crew Planned Maint [GEOGRAPHIC_DATA] ([GEOGRAPHIC_DATA]) No Crew [GE…" at bounding box center [705, 256] width 1032 height 394
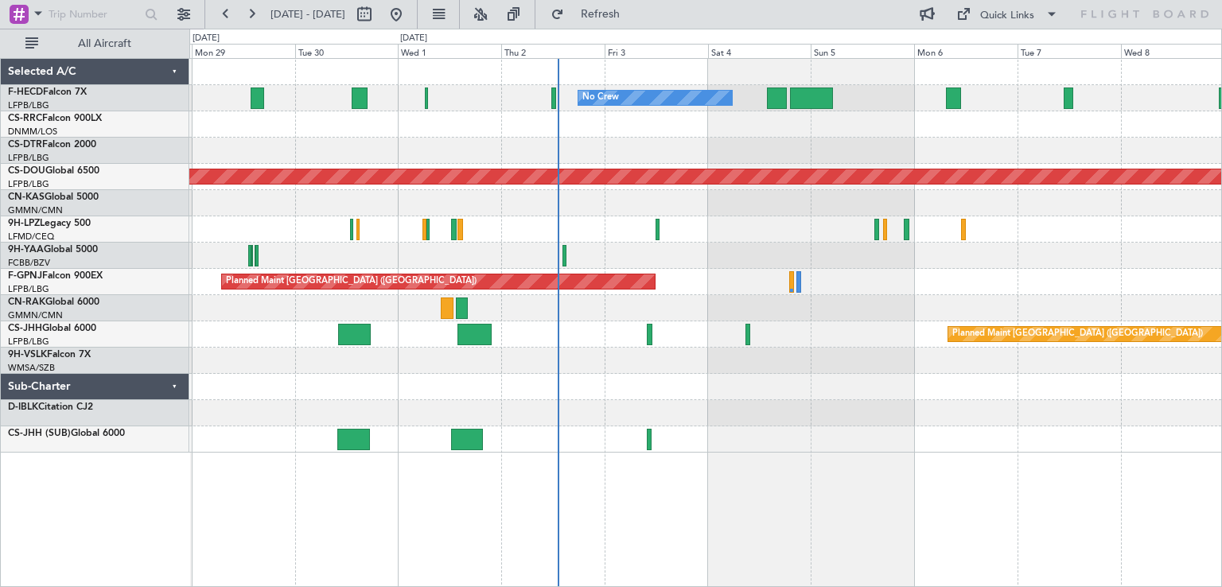
click at [687, 292] on div "No Crew No Crew No Crew [GEOGRAPHIC_DATA] ([GEOGRAPHIC_DATA]) Planned Maint [GE…" at bounding box center [705, 256] width 1032 height 394
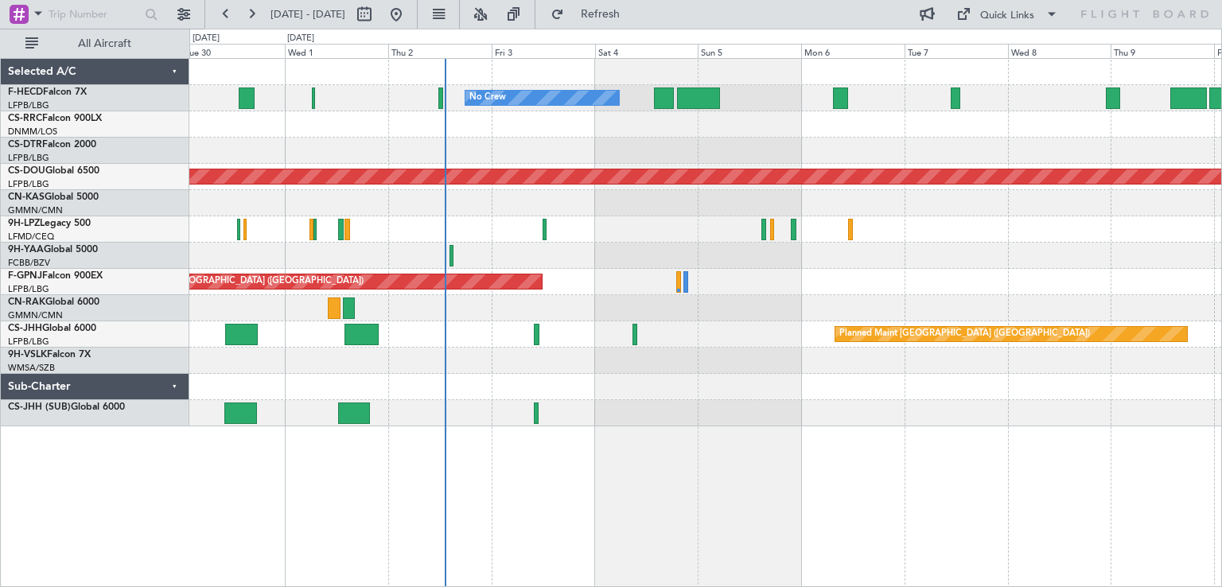
click at [461, 301] on div at bounding box center [705, 308] width 1032 height 26
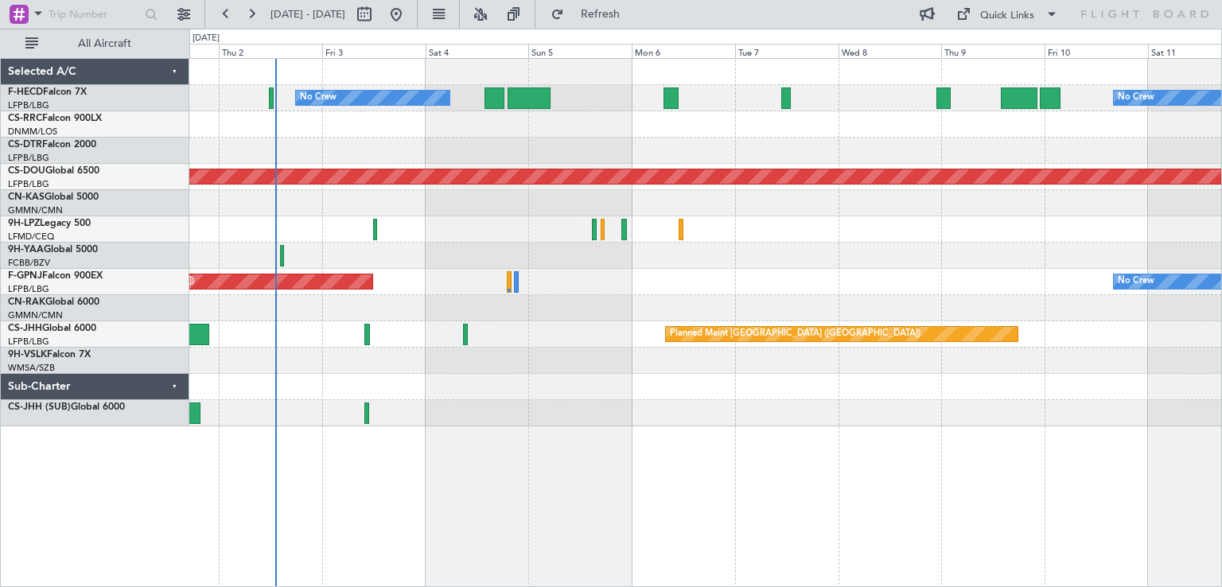
click at [627, 342] on div "No Crew No Crew Planned Maint [GEOGRAPHIC_DATA] ([GEOGRAPHIC_DATA]) Planned Mai…" at bounding box center [705, 243] width 1032 height 368
click at [536, 348] on div "No Crew No Crew Planned Maint [GEOGRAPHIC_DATA] ([GEOGRAPHIC_DATA]) Planned Mai…" at bounding box center [705, 243] width 1032 height 368
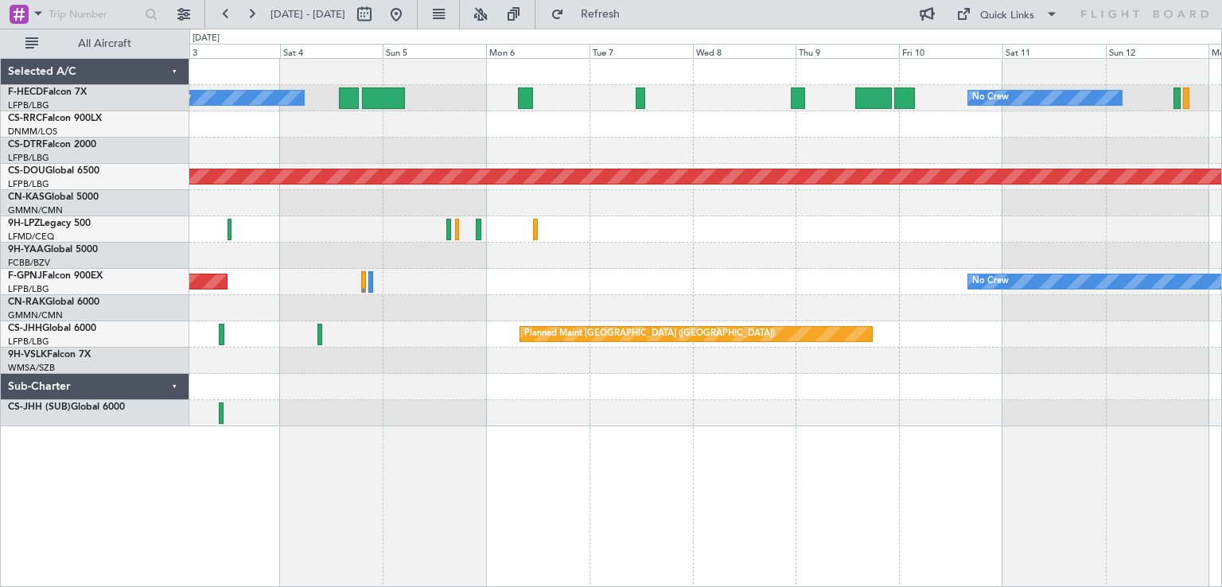
click at [739, 437] on div "No Crew No Crew Planned Maint [GEOGRAPHIC_DATA] ([GEOGRAPHIC_DATA]) Planned Mai…" at bounding box center [705, 322] width 1033 height 529
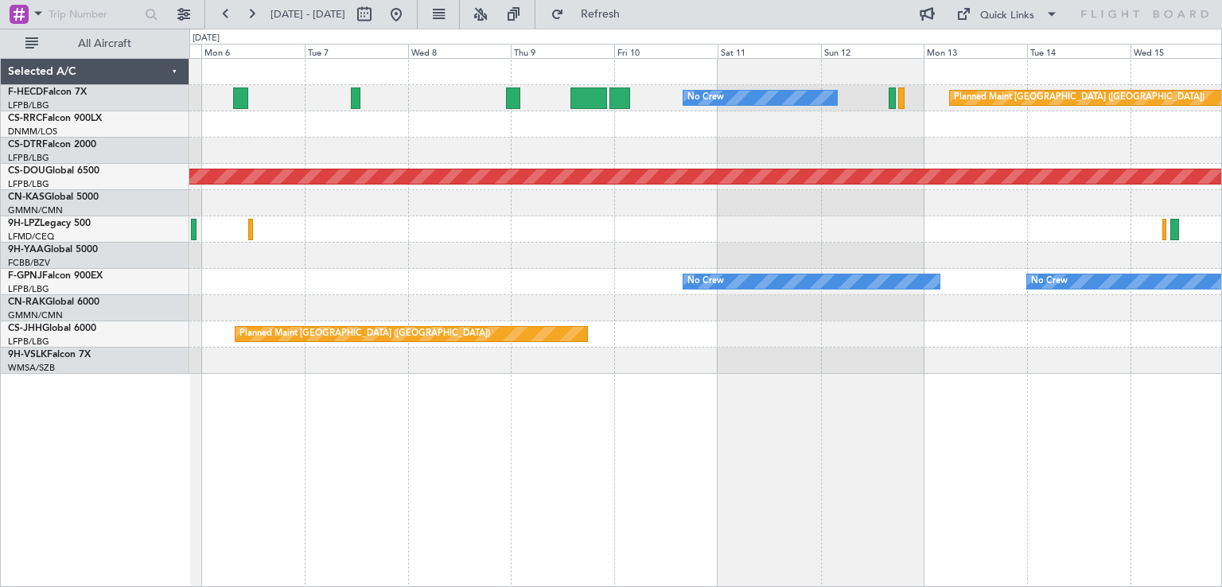
click at [1034, 356] on div "No Crew Planned Maint [GEOGRAPHIC_DATA] ([GEOGRAPHIC_DATA]) No Crew Planned Mai…" at bounding box center [705, 216] width 1032 height 315
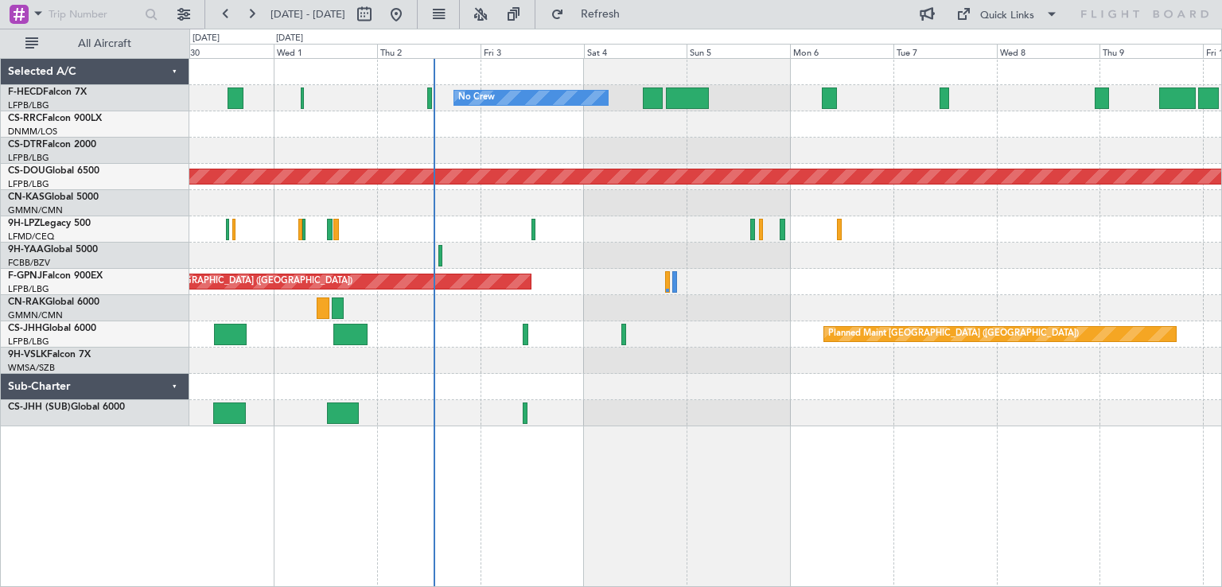
click at [601, 432] on div "No Crew No Crew Planned Maint [GEOGRAPHIC_DATA] ([GEOGRAPHIC_DATA]) Planned Mai…" at bounding box center [705, 322] width 1033 height 529
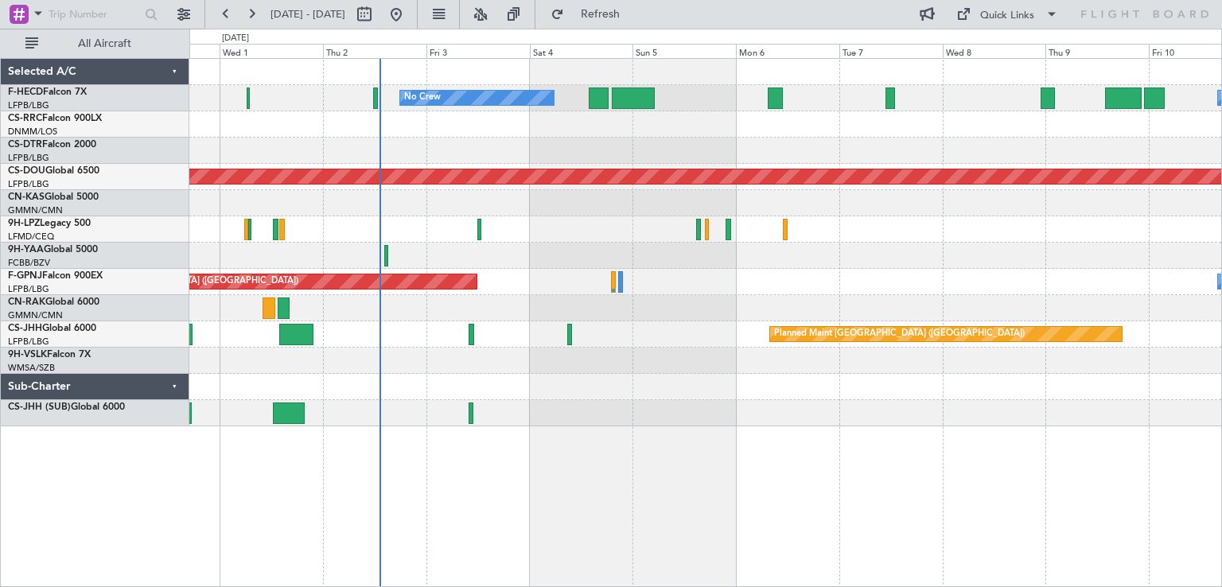
click at [539, 516] on div "No Crew No Crew Planned Maint [GEOGRAPHIC_DATA] ([GEOGRAPHIC_DATA]) Planned Mai…" at bounding box center [705, 322] width 1033 height 529
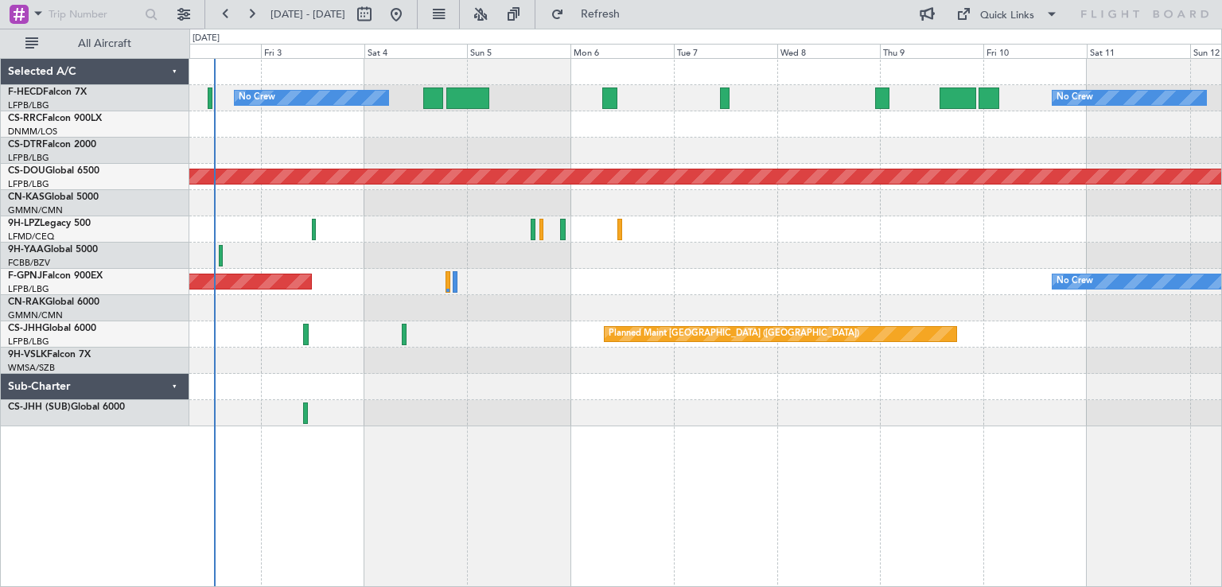
click at [441, 440] on div "No Crew No Crew Planned Maint [GEOGRAPHIC_DATA] ([GEOGRAPHIC_DATA]) Planned Mai…" at bounding box center [705, 322] width 1033 height 529
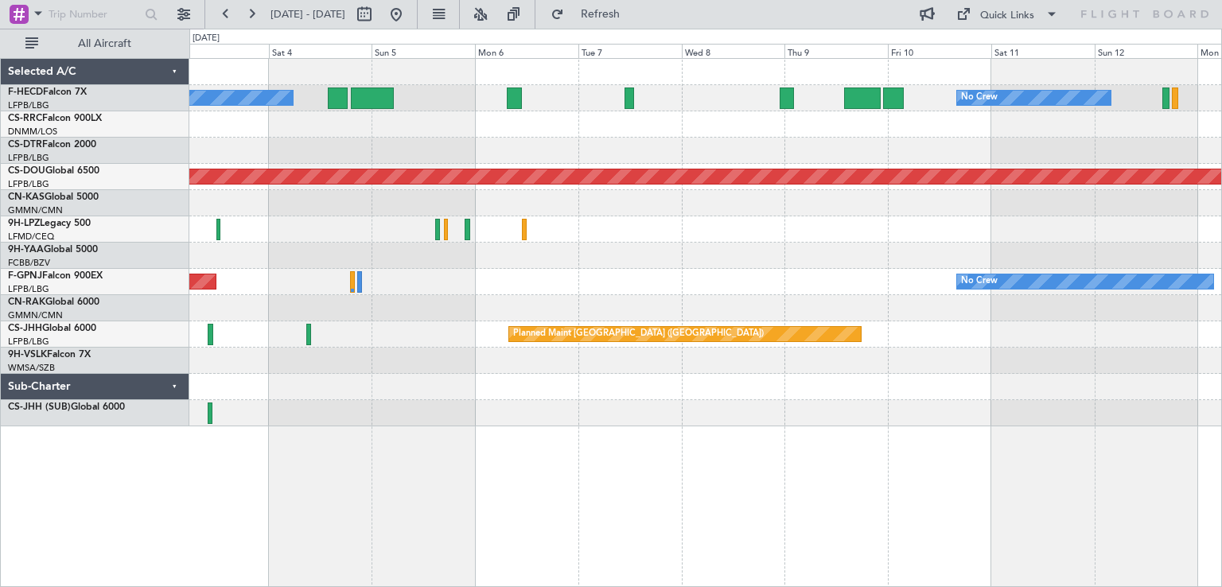
click at [639, 422] on div "No Crew No Crew Planned Maint [GEOGRAPHIC_DATA] ([GEOGRAPHIC_DATA]) Planned Mai…" at bounding box center [705, 243] width 1032 height 368
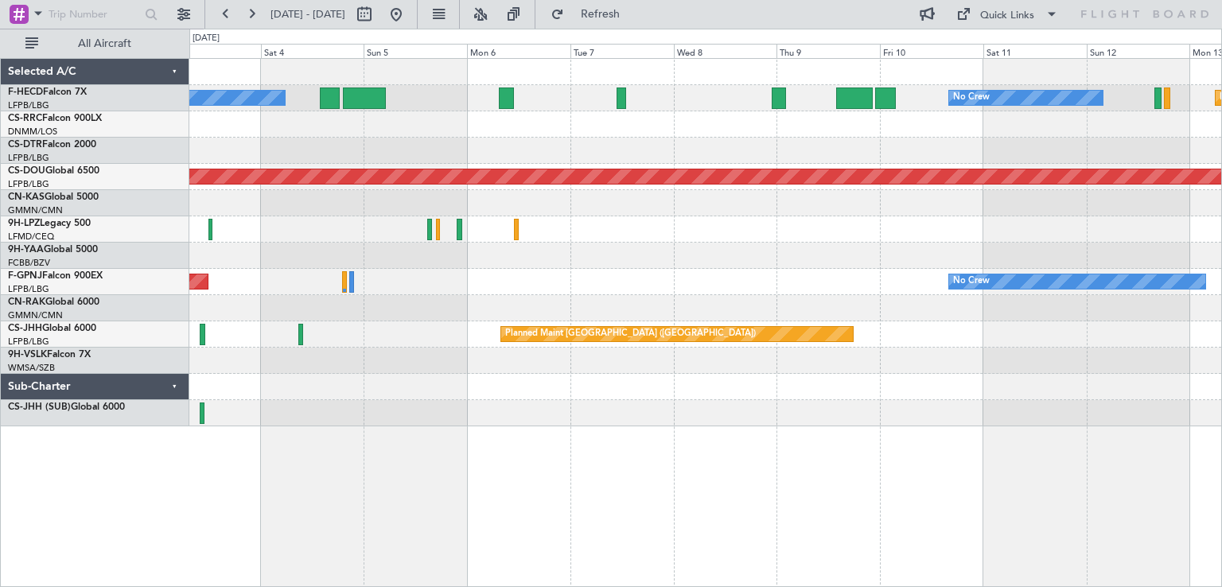
click at [675, 423] on div "No Crew No Crew Planned Maint [GEOGRAPHIC_DATA] ([GEOGRAPHIC_DATA]) Planned Mai…" at bounding box center [705, 243] width 1032 height 368
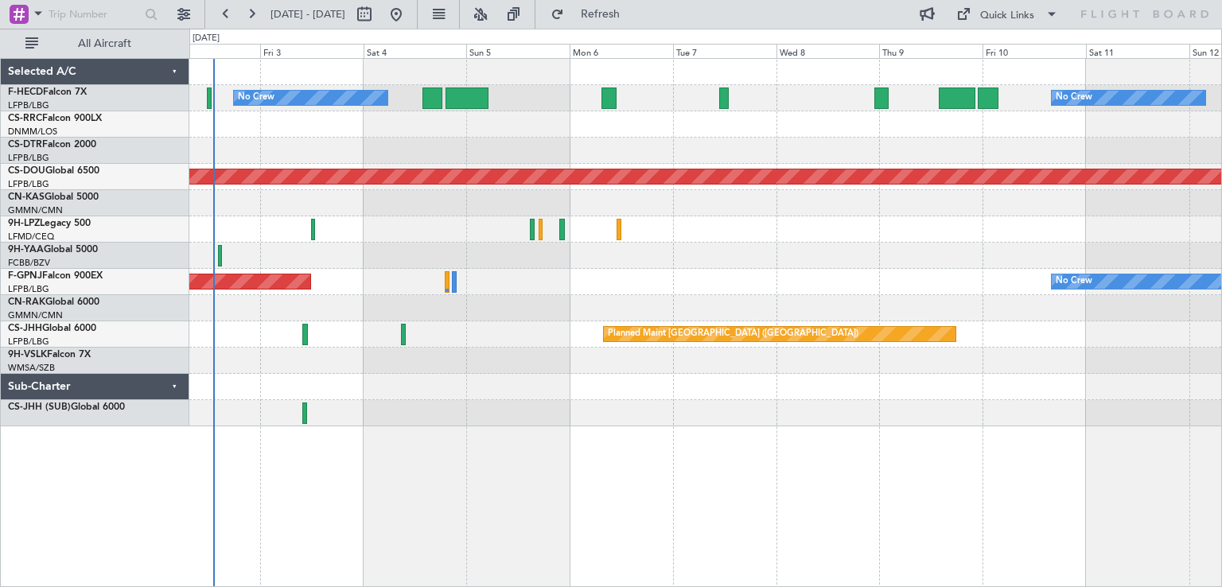
click at [770, 439] on div "No Crew No Crew Planned Maint [GEOGRAPHIC_DATA] ([GEOGRAPHIC_DATA]) Planned Mai…" at bounding box center [705, 322] width 1033 height 529
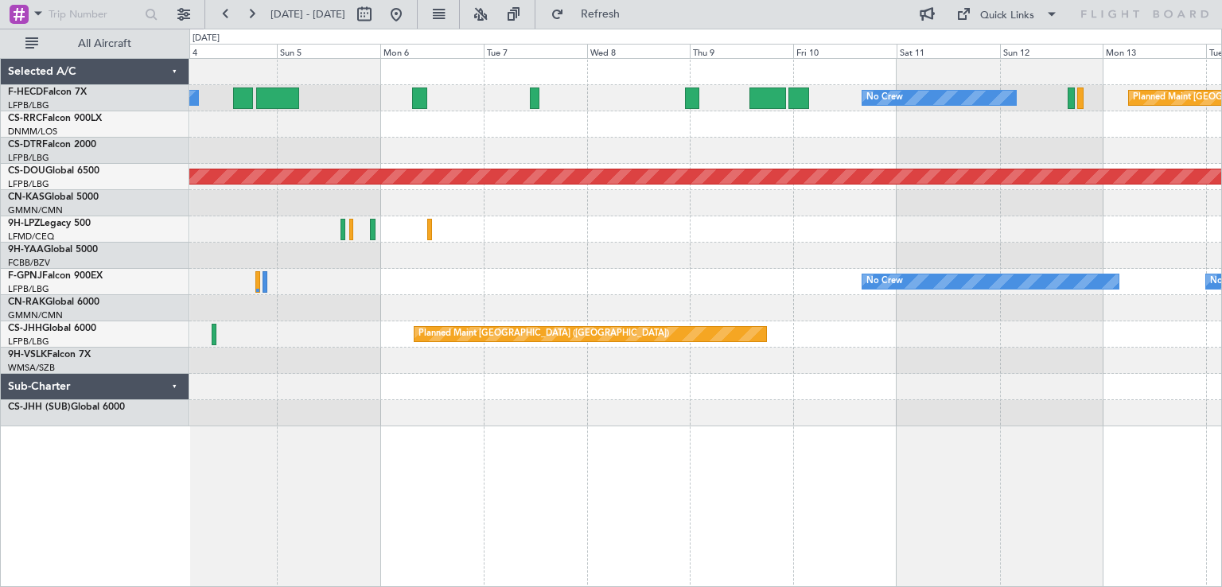
click at [497, 378] on div "No Crew No Crew Planned Maint [GEOGRAPHIC_DATA] ([GEOGRAPHIC_DATA]) Planned Mai…" at bounding box center [705, 243] width 1032 height 368
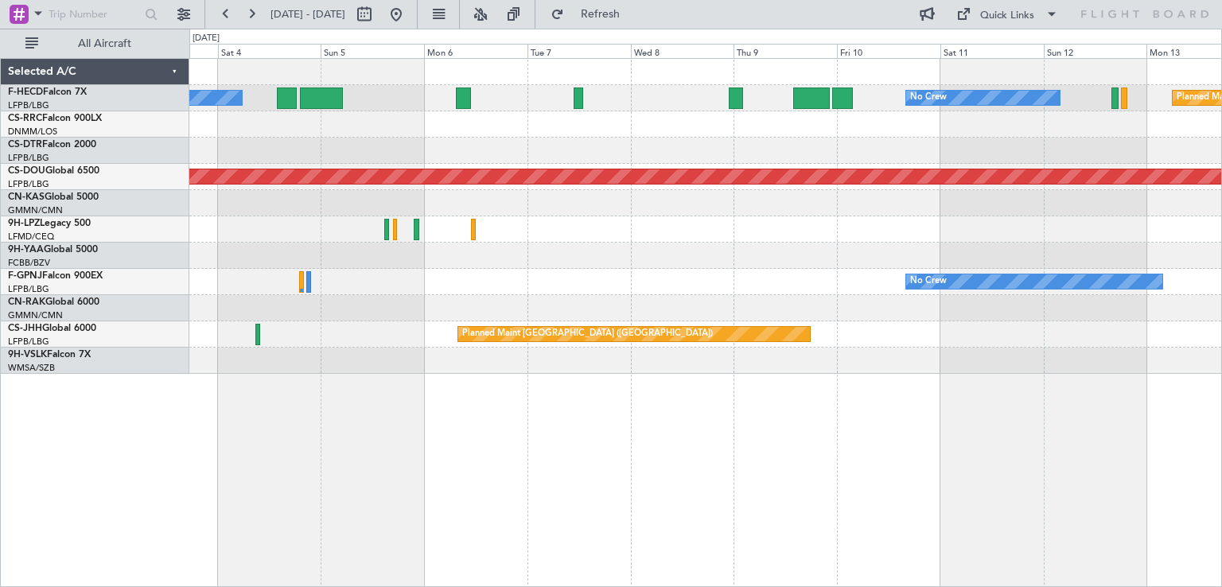
click at [974, 325] on div "No Crew No Crew Planned Maint [GEOGRAPHIC_DATA] ([GEOGRAPHIC_DATA]) Planned Mai…" at bounding box center [705, 216] width 1032 height 315
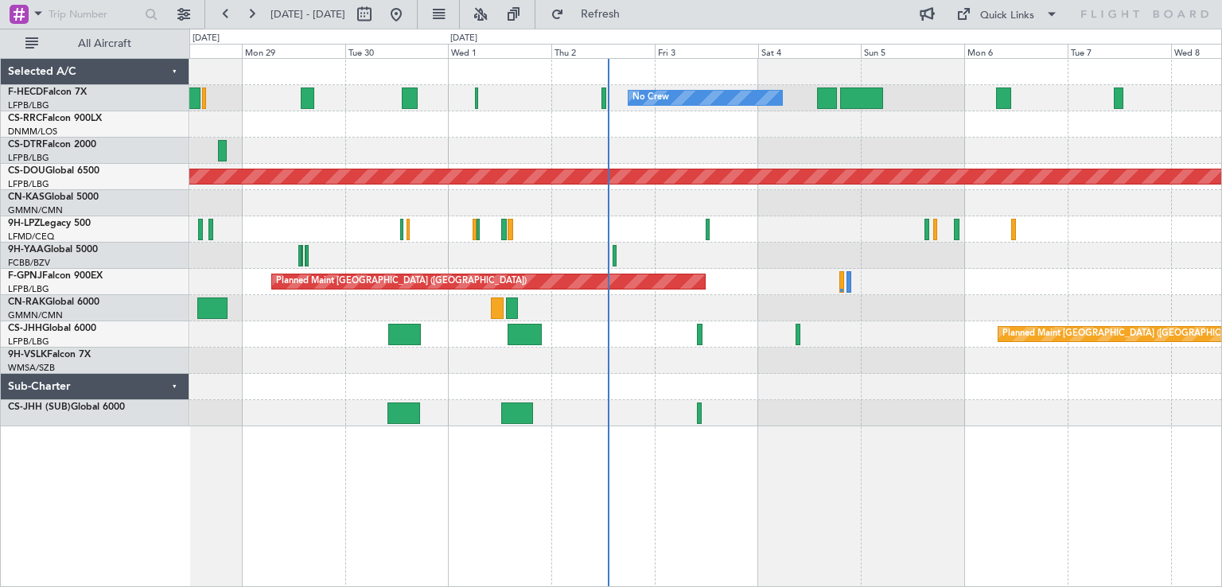
click at [686, 384] on div "No Crew No Crew No Crew Planned Maint [GEOGRAPHIC_DATA] ([GEOGRAPHIC_DATA]) No …" at bounding box center [705, 243] width 1032 height 368
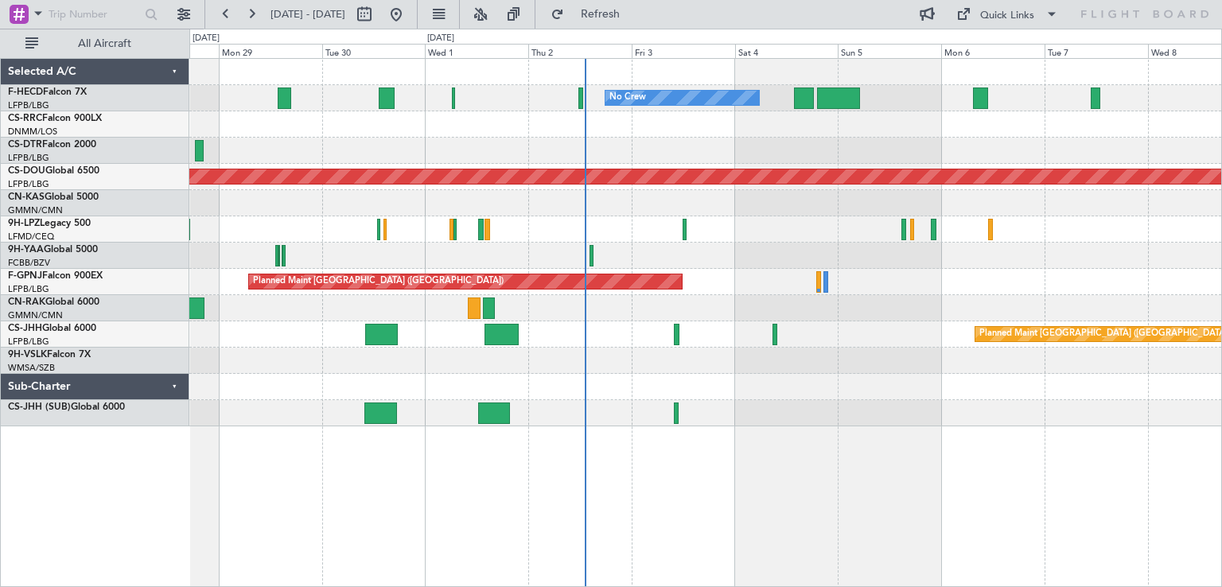
click at [632, 417] on div at bounding box center [705, 413] width 1032 height 26
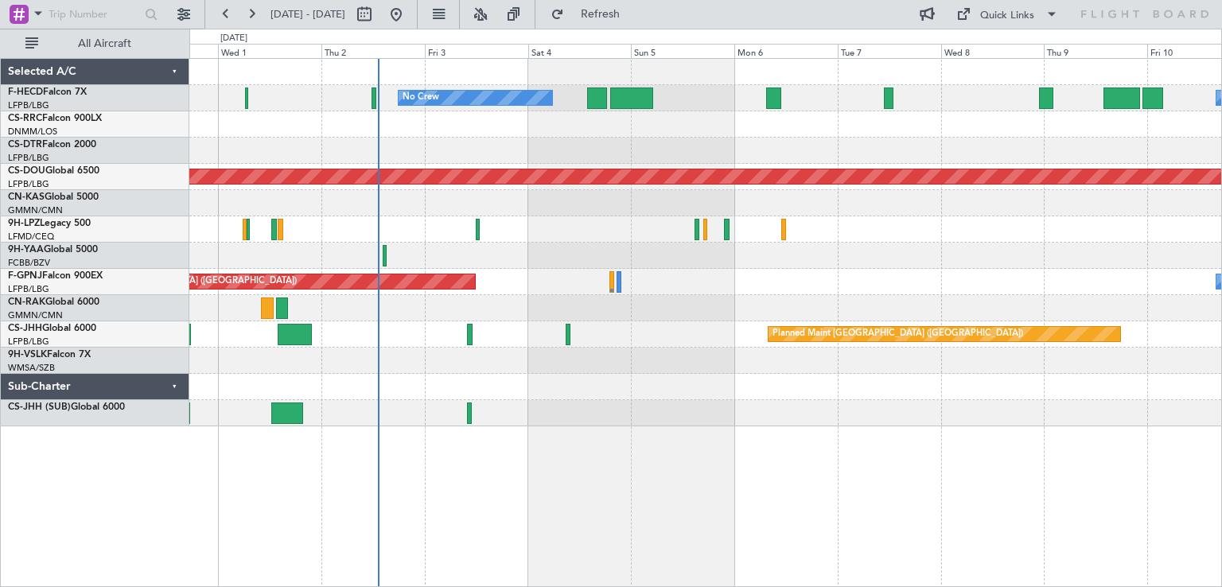
click at [416, 247] on div "No Crew No Crew Planned Maint [GEOGRAPHIC_DATA] ([GEOGRAPHIC_DATA]) Planned Mai…" at bounding box center [705, 243] width 1032 height 368
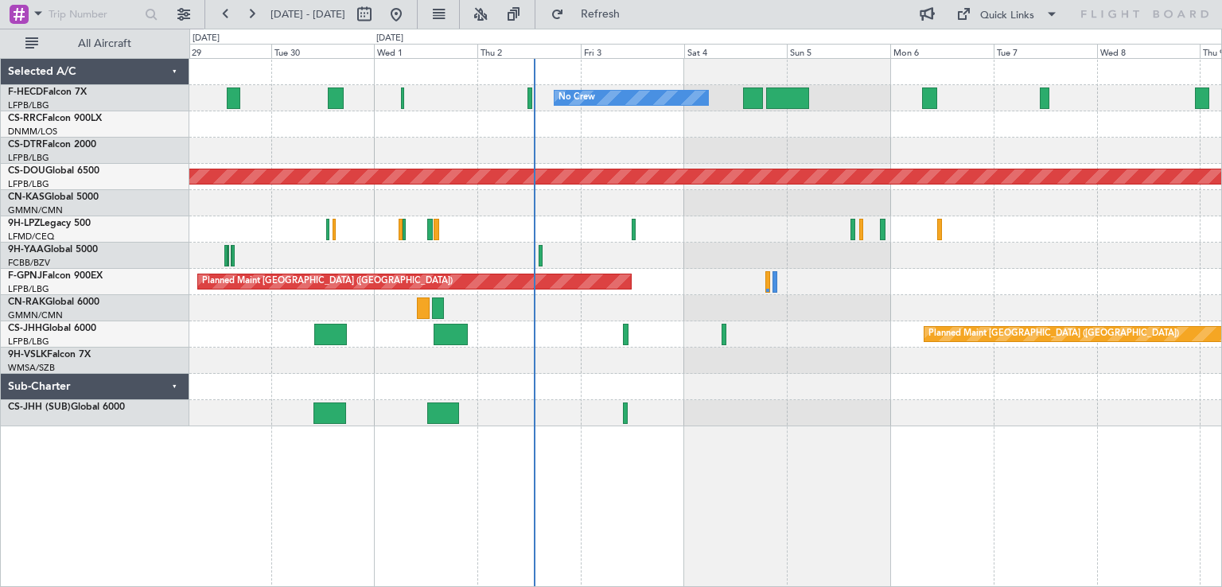
click at [1097, 290] on div "No Crew No Crew No Crew [GEOGRAPHIC_DATA] ([GEOGRAPHIC_DATA]) Planned Maint [GE…" at bounding box center [705, 243] width 1032 height 368
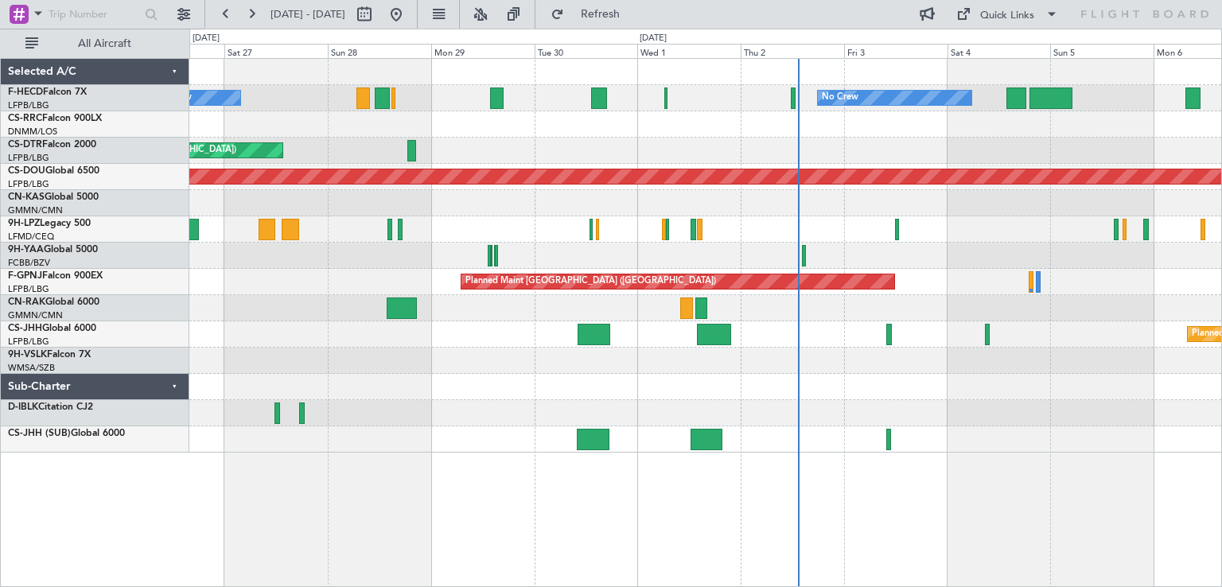
click at [704, 214] on div at bounding box center [705, 203] width 1032 height 26
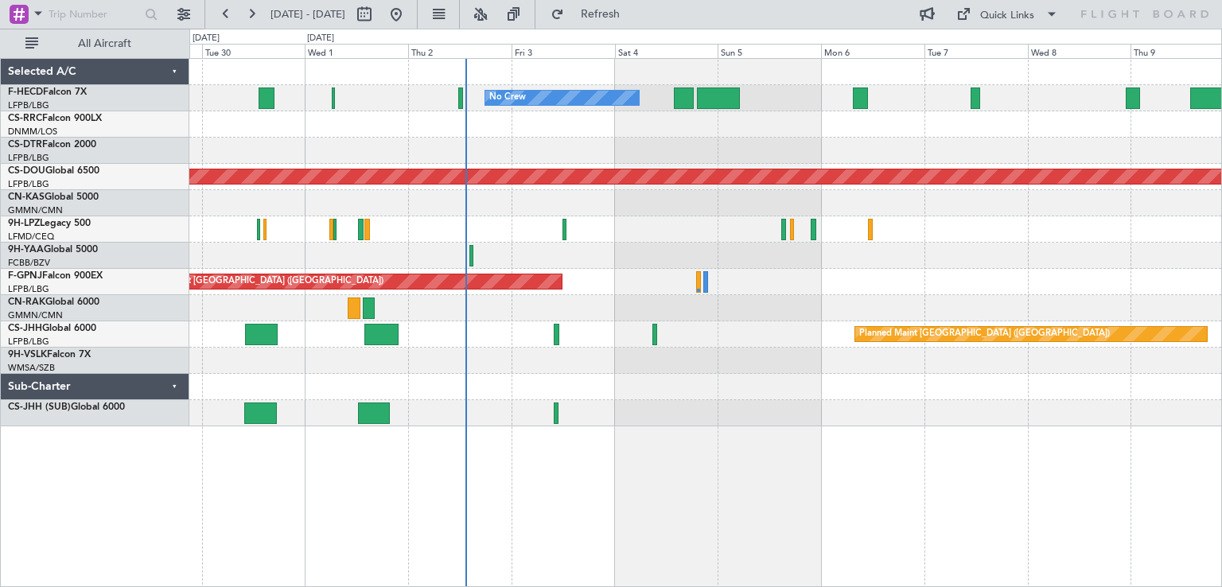
click at [321, 215] on div "No Crew No Crew [GEOGRAPHIC_DATA] ([GEOGRAPHIC_DATA]) Planned Maint [GEOGRAPHIC…" at bounding box center [705, 243] width 1032 height 368
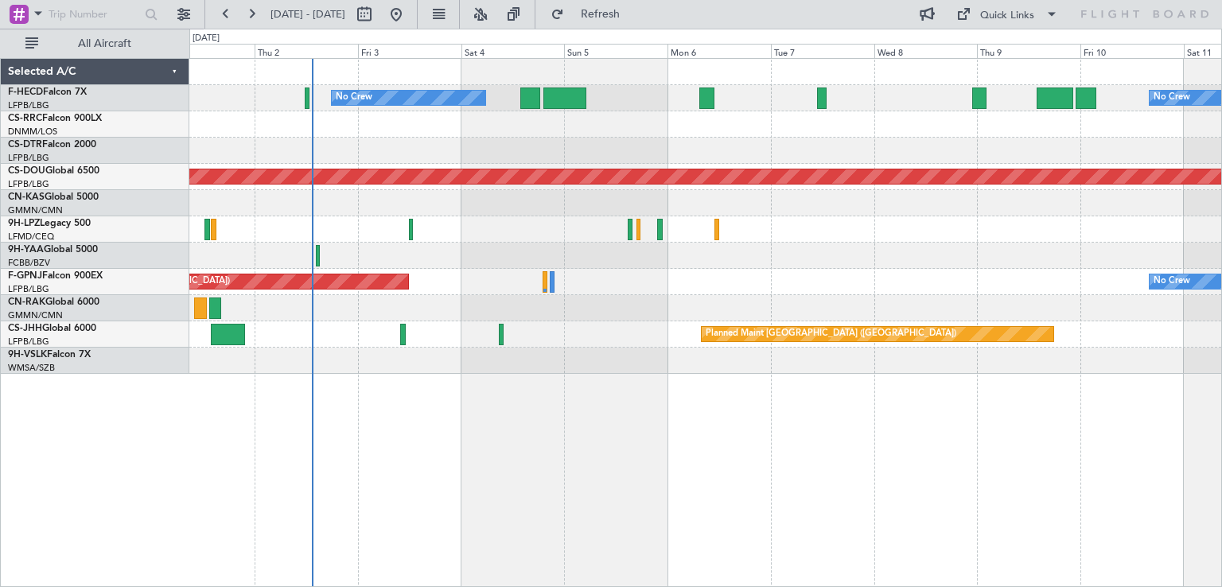
click at [690, 259] on div at bounding box center [705, 256] width 1032 height 26
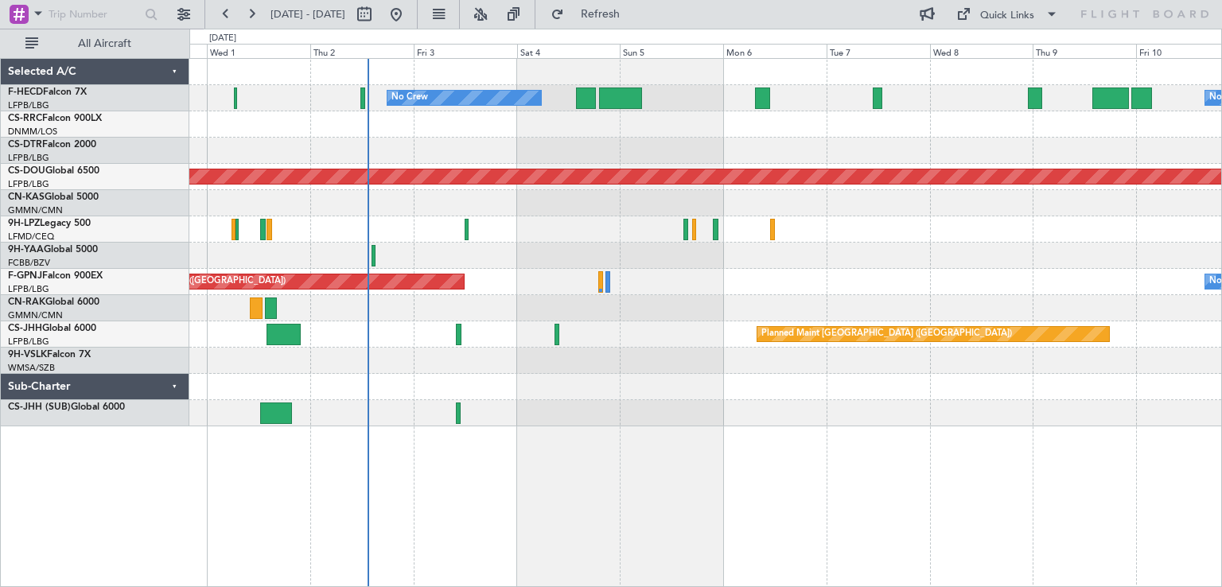
click at [468, 333] on div "No Crew No Crew Planned Maint [GEOGRAPHIC_DATA] ([GEOGRAPHIC_DATA]) Planned Mai…" at bounding box center [705, 243] width 1032 height 368
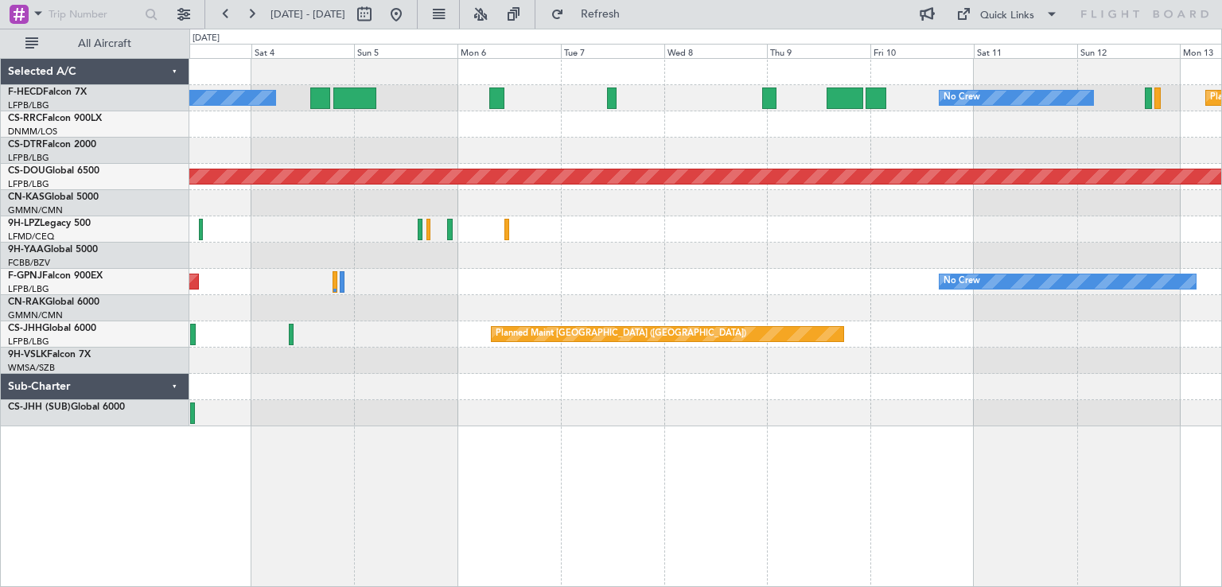
click at [344, 320] on div "No Crew No Crew Planned Maint [GEOGRAPHIC_DATA] ([GEOGRAPHIC_DATA]) Planned Mai…" at bounding box center [705, 243] width 1032 height 368
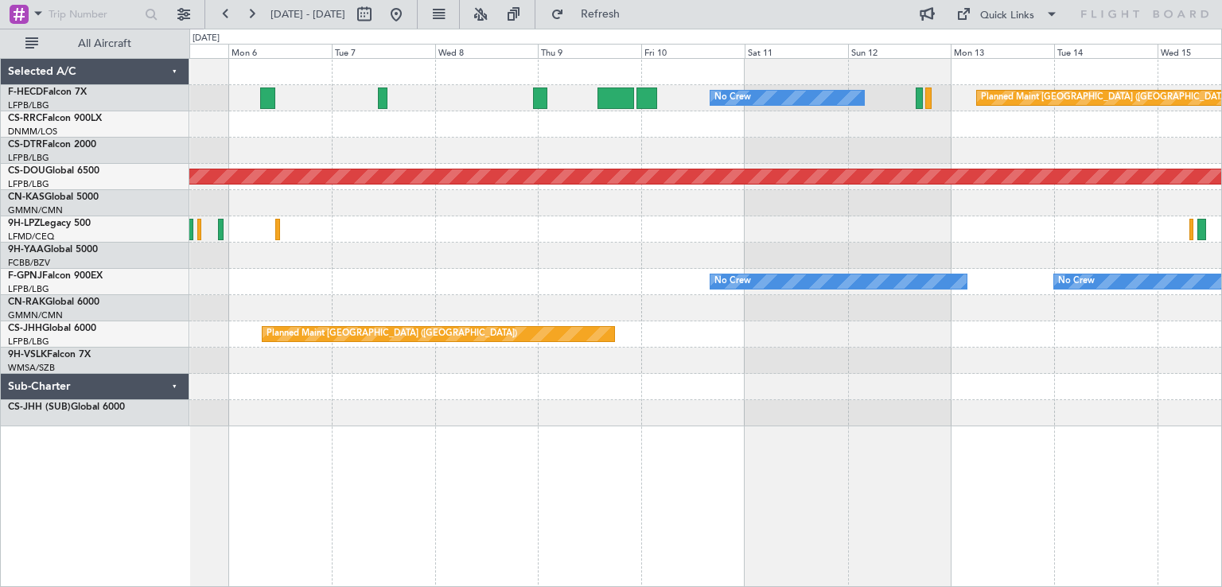
click at [337, 236] on div "No Crew Planned Maint [GEOGRAPHIC_DATA] ([GEOGRAPHIC_DATA]) No Crew Planned Mai…" at bounding box center [705, 243] width 1032 height 368
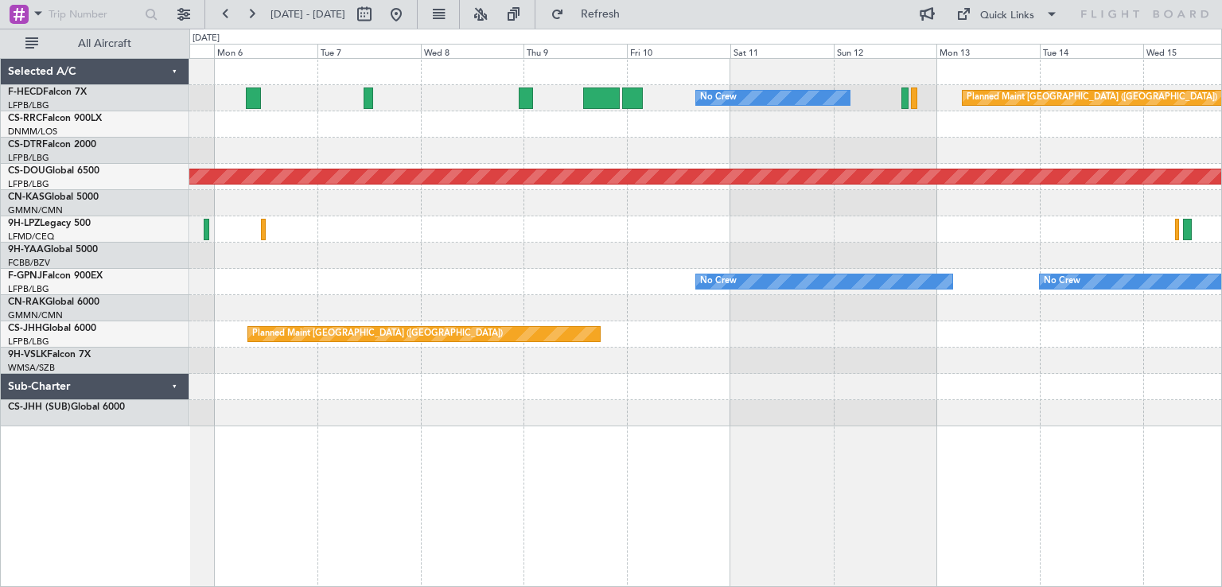
click at [425, 261] on div "No Crew Planned Maint [GEOGRAPHIC_DATA] ([GEOGRAPHIC_DATA]) No Crew Planned Mai…" at bounding box center [705, 243] width 1032 height 368
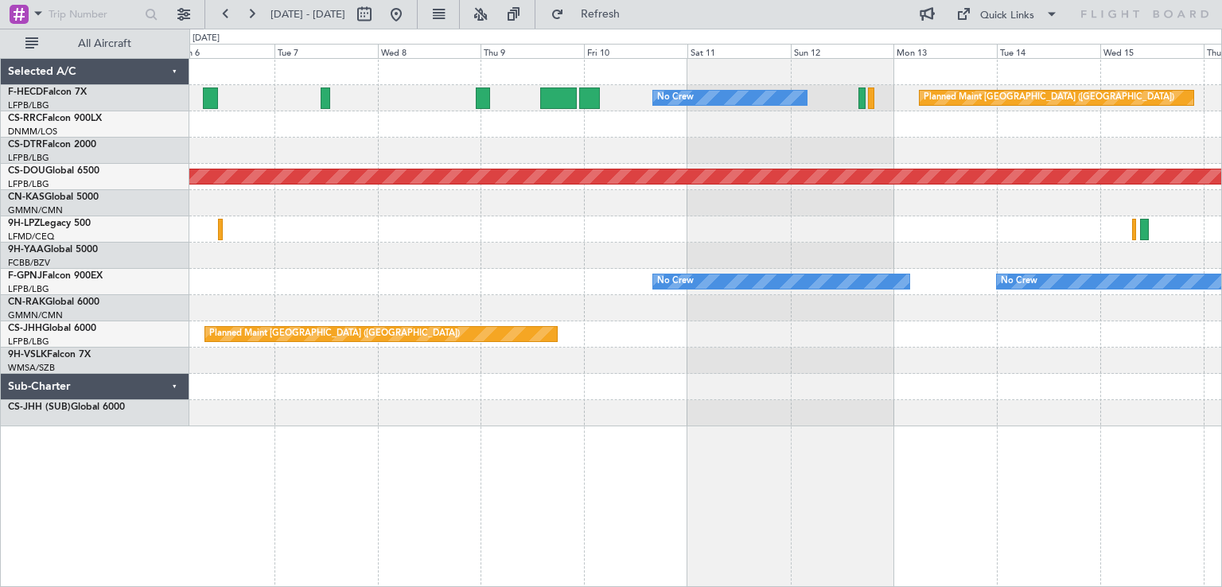
click at [796, 323] on div "No Crew Planned Maint [GEOGRAPHIC_DATA] ([GEOGRAPHIC_DATA]) No Crew Planned Mai…" at bounding box center [705, 243] width 1032 height 368
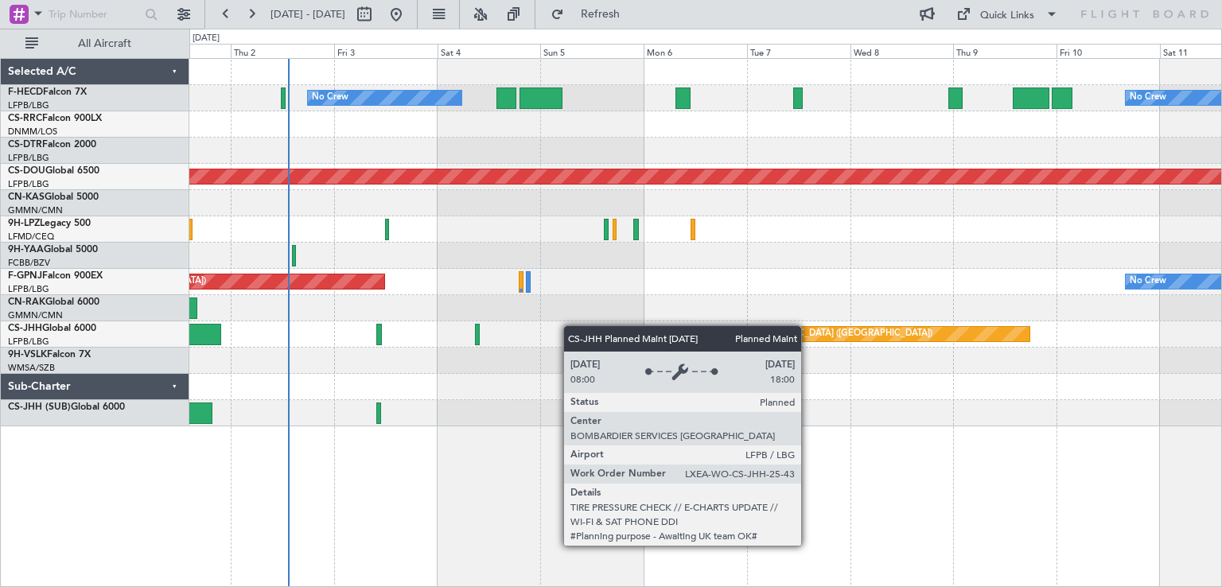
click at [909, 329] on div "No Crew No Crew Planned Maint [GEOGRAPHIC_DATA] ([GEOGRAPHIC_DATA]) Planned Mai…" at bounding box center [705, 243] width 1032 height 368
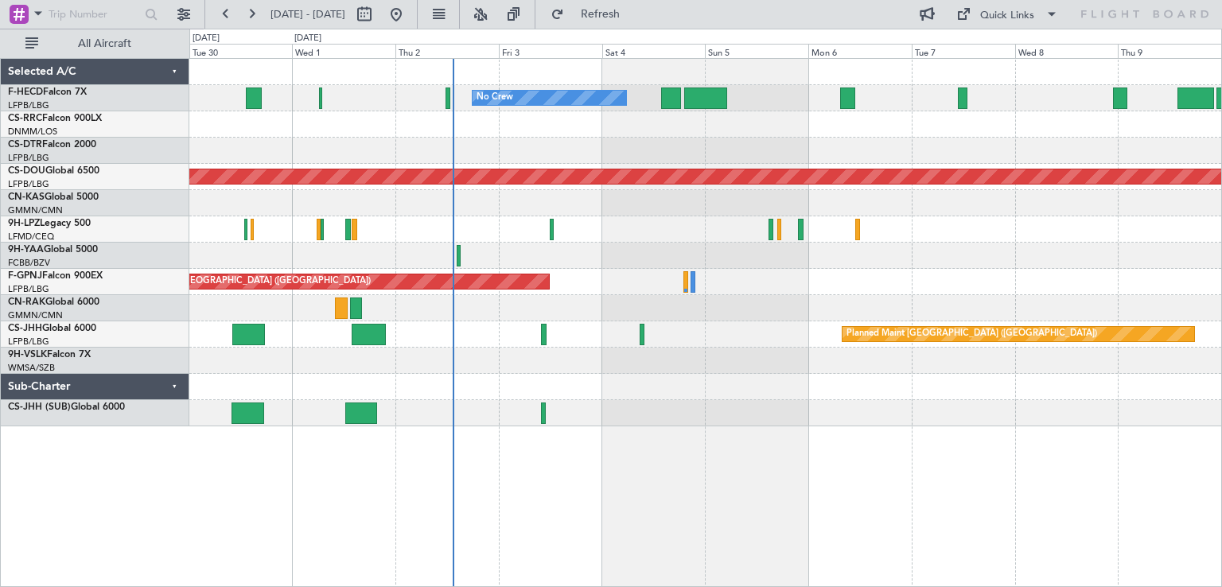
click at [566, 262] on div "No Crew No Crew [GEOGRAPHIC_DATA] ([GEOGRAPHIC_DATA]) Planned Maint [GEOGRAPHIC…" at bounding box center [705, 243] width 1032 height 368
